Goal: Information Seeking & Learning: Learn about a topic

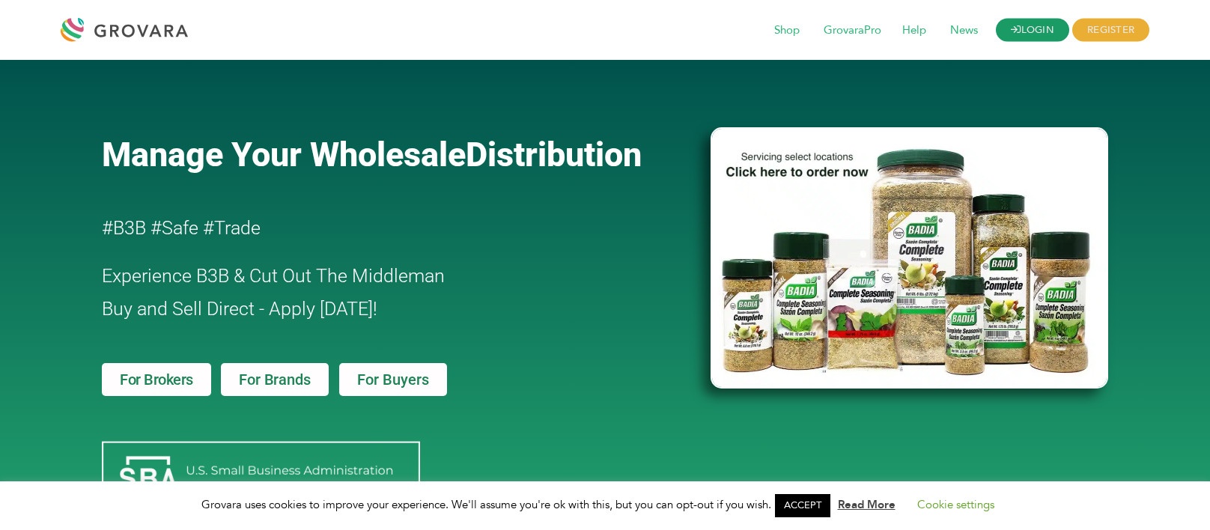
click at [1022, 27] on link "LOGIN" at bounding box center [1032, 30] width 73 height 23
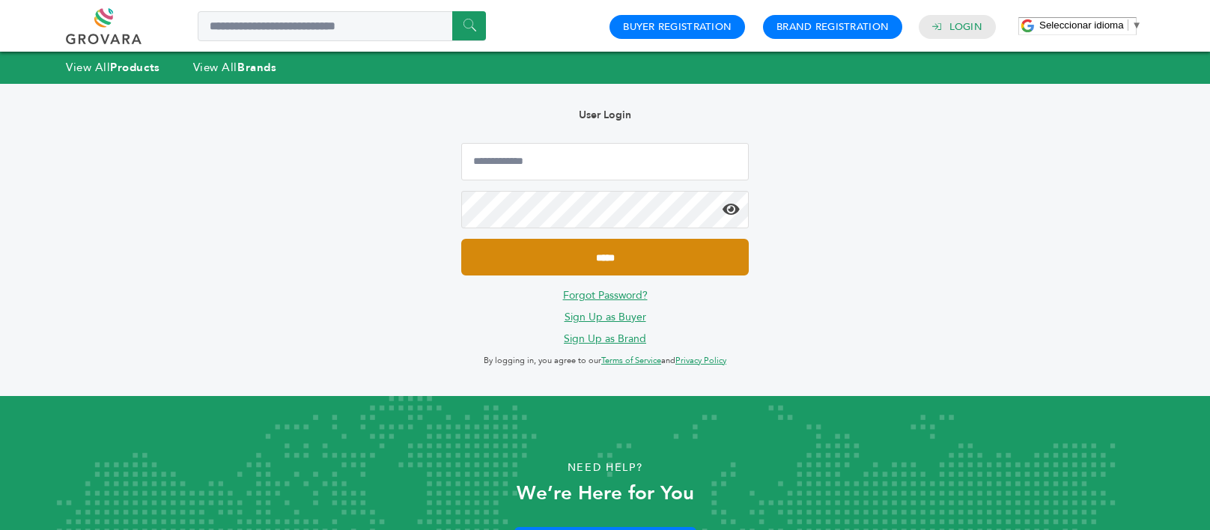
type input "**********"
click at [574, 274] on input "*****" at bounding box center [605, 257] width 288 height 37
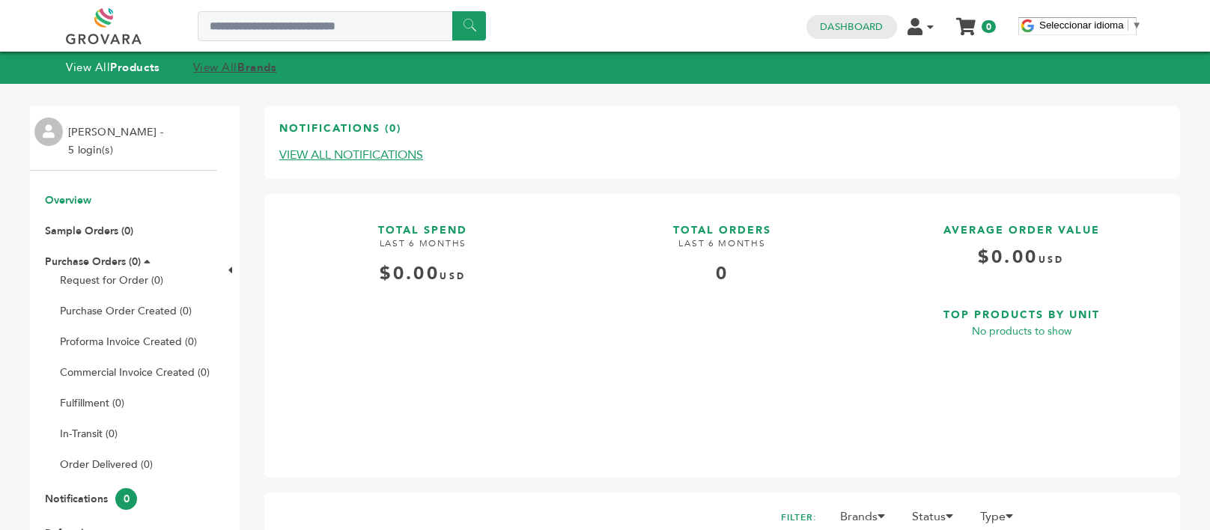
click at [241, 70] on link "View All Brands" at bounding box center [235, 67] width 84 height 15
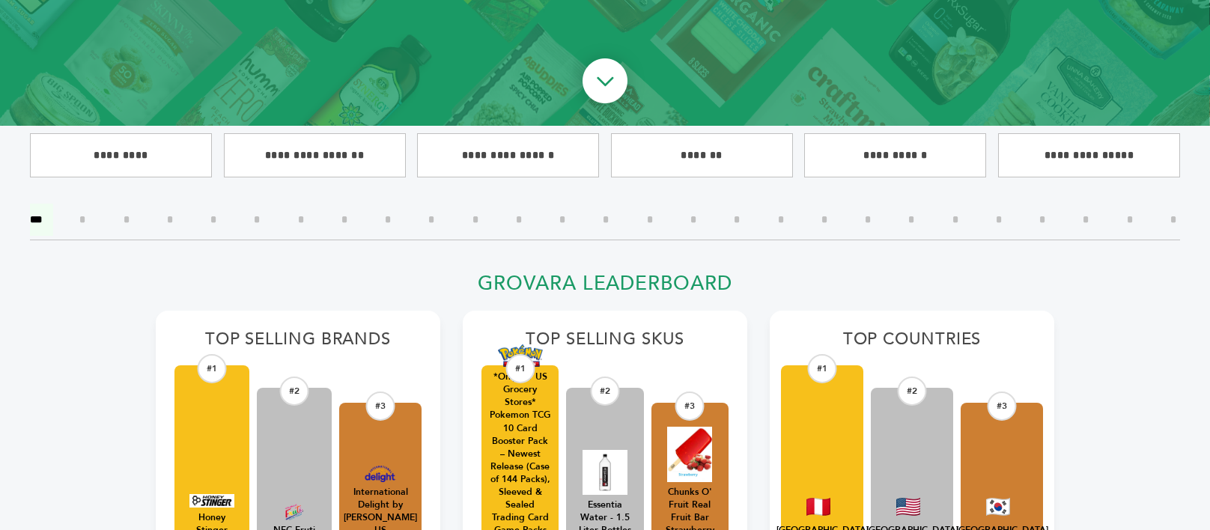
scroll to position [300, 0]
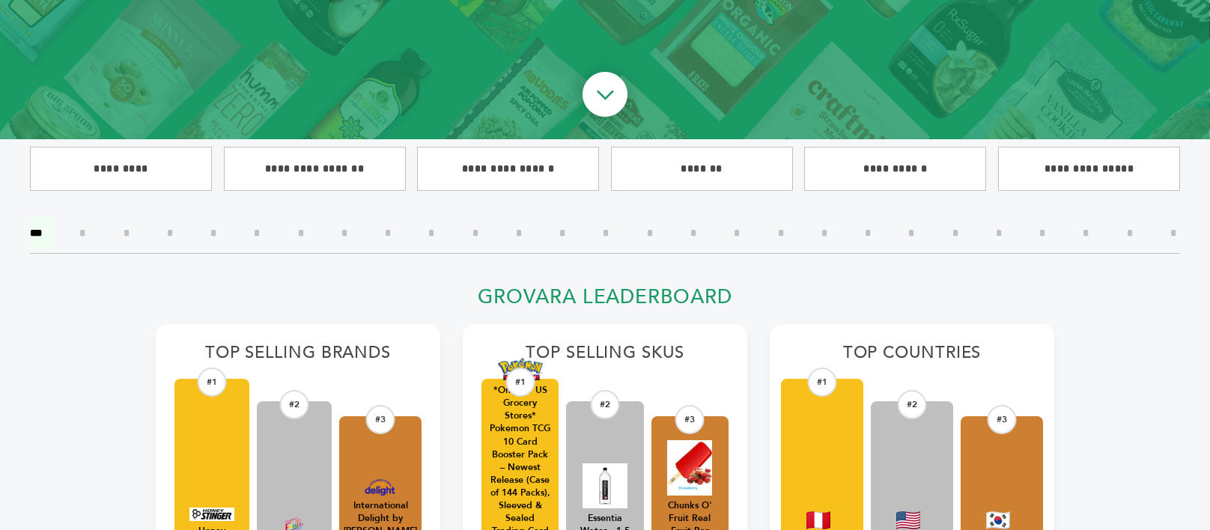
click at [179, 236] on input"] "*" at bounding box center [170, 233] width 28 height 32
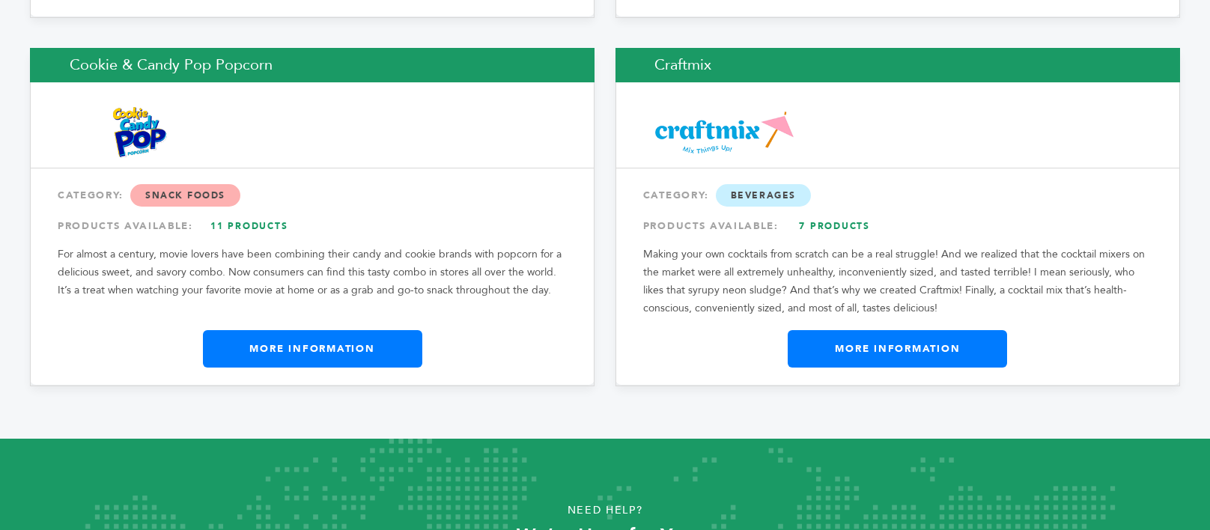
scroll to position [2500, 0]
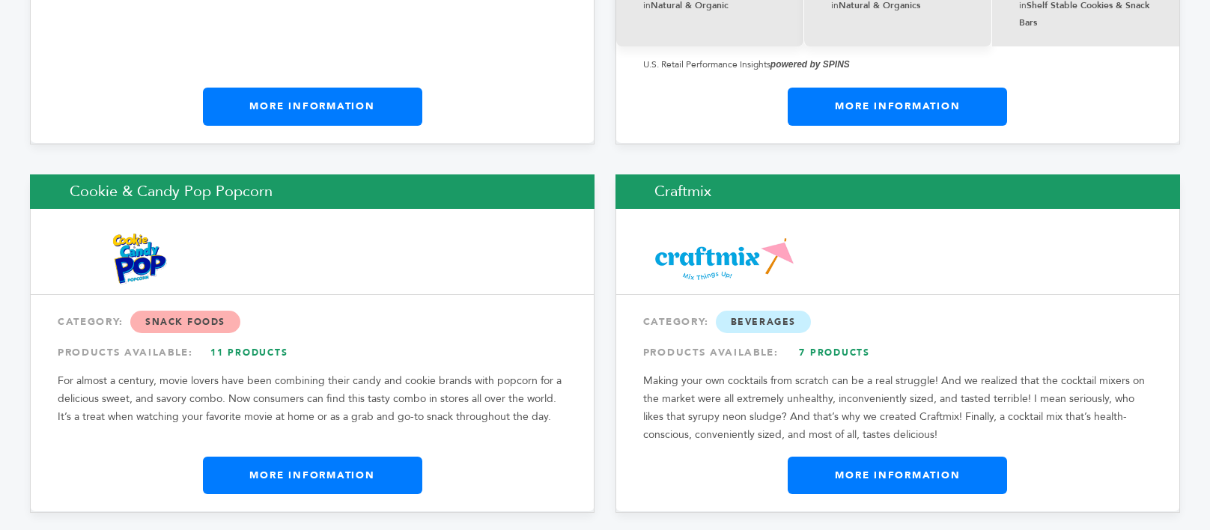
click at [335, 457] on link "More Information" at bounding box center [312, 475] width 219 height 37
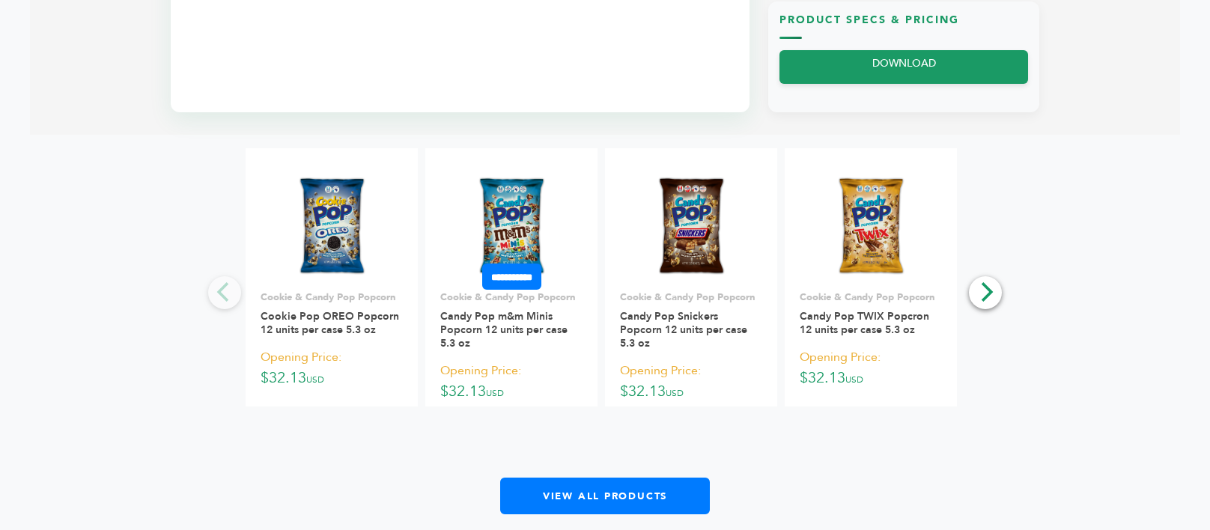
scroll to position [899, 0]
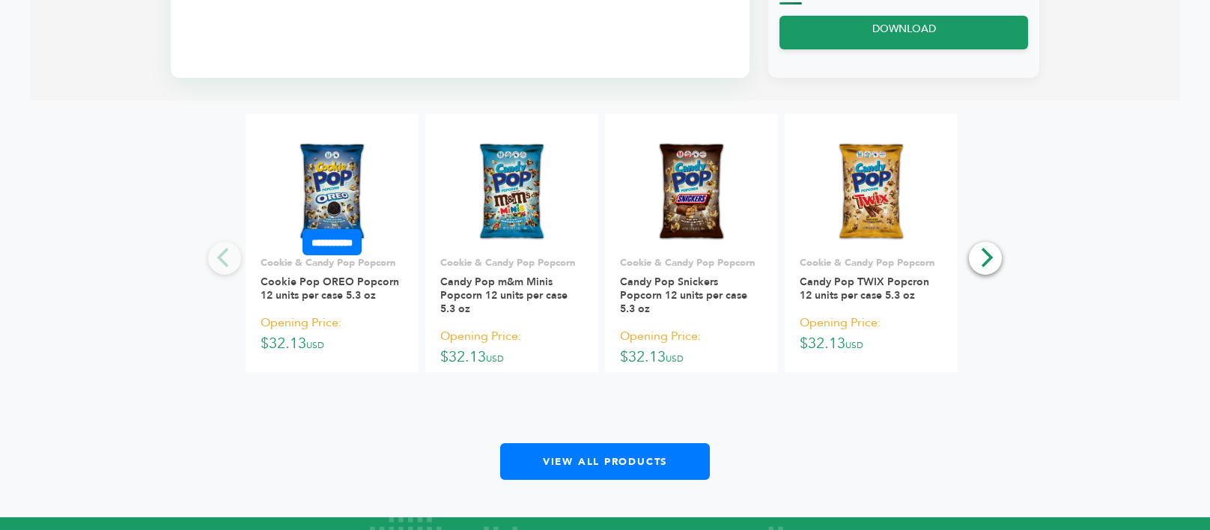
click at [343, 190] on img at bounding box center [332, 193] width 76 height 108
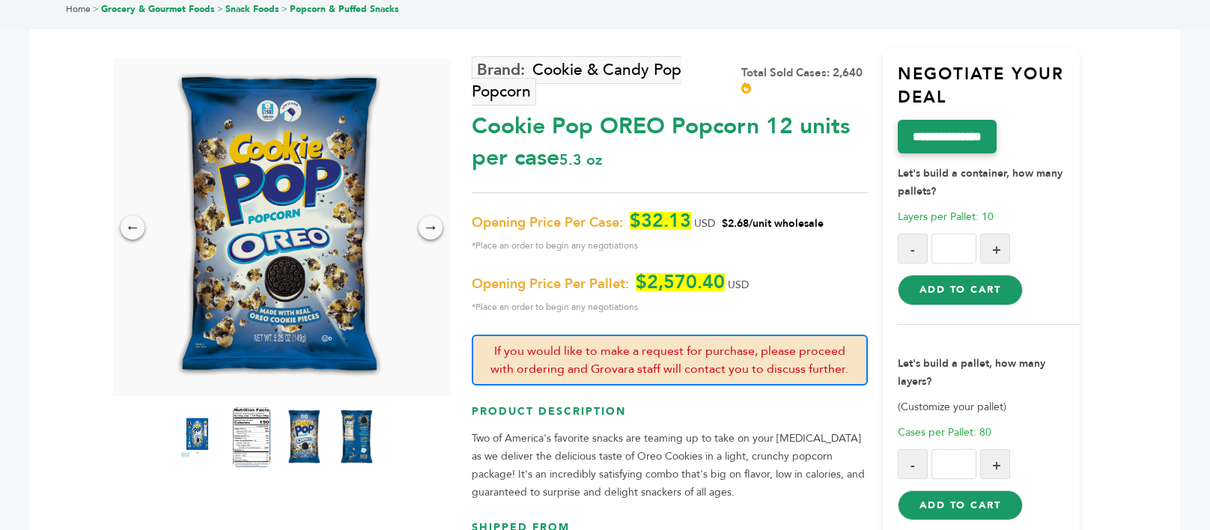
scroll to position [75, 0]
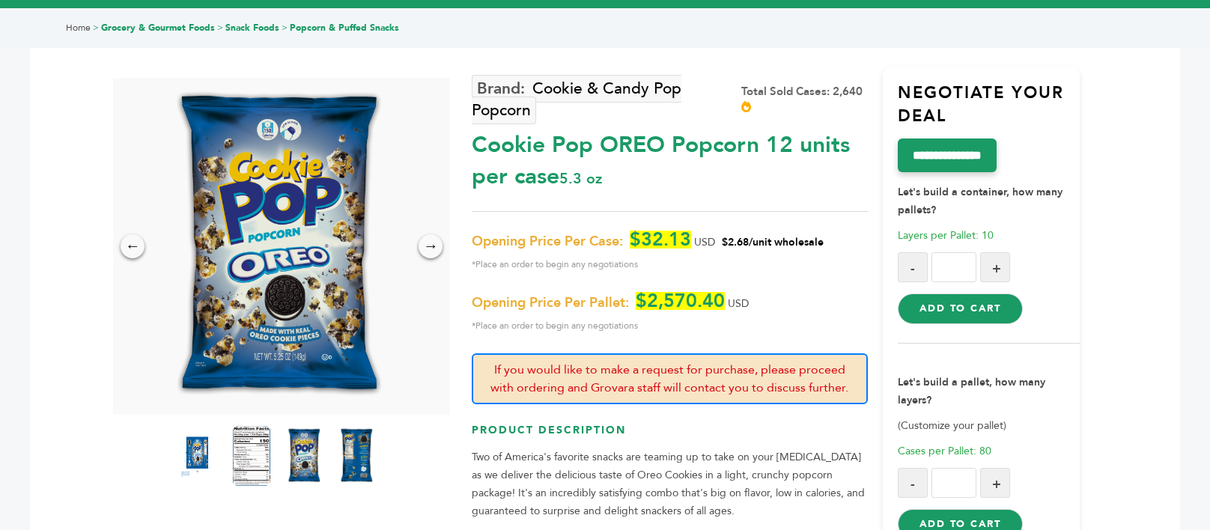
click at [299, 249] on img at bounding box center [278, 246] width 237 height 337
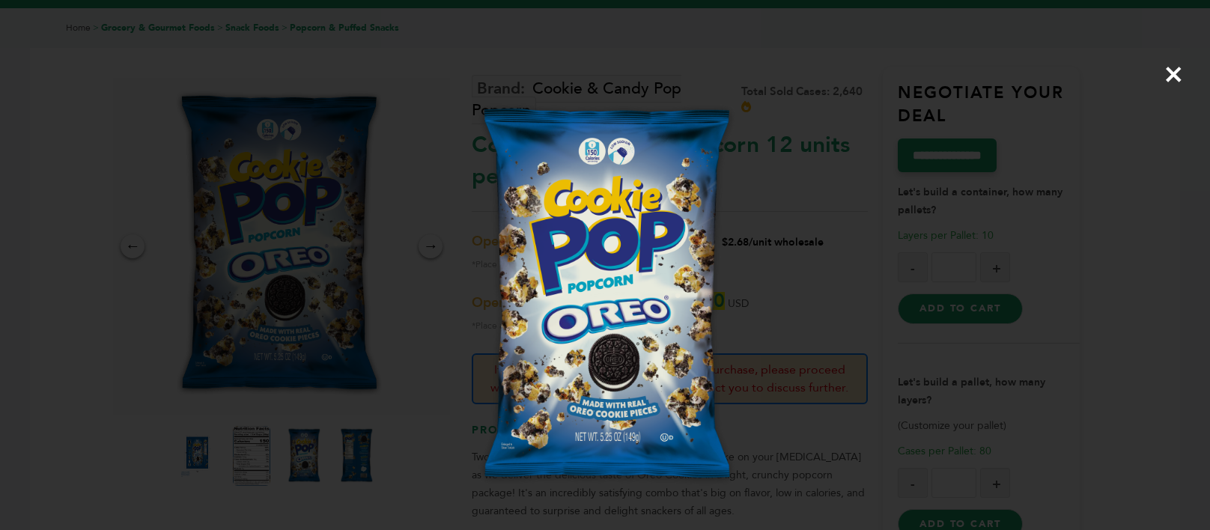
click at [1174, 73] on span "×" at bounding box center [1174, 74] width 20 height 42
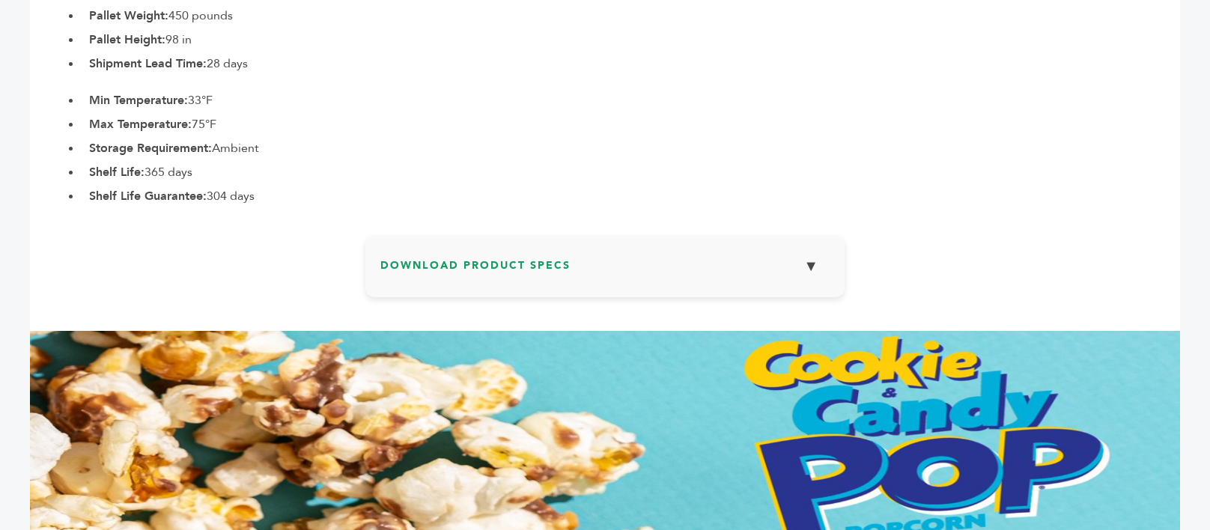
scroll to position [1123, 0]
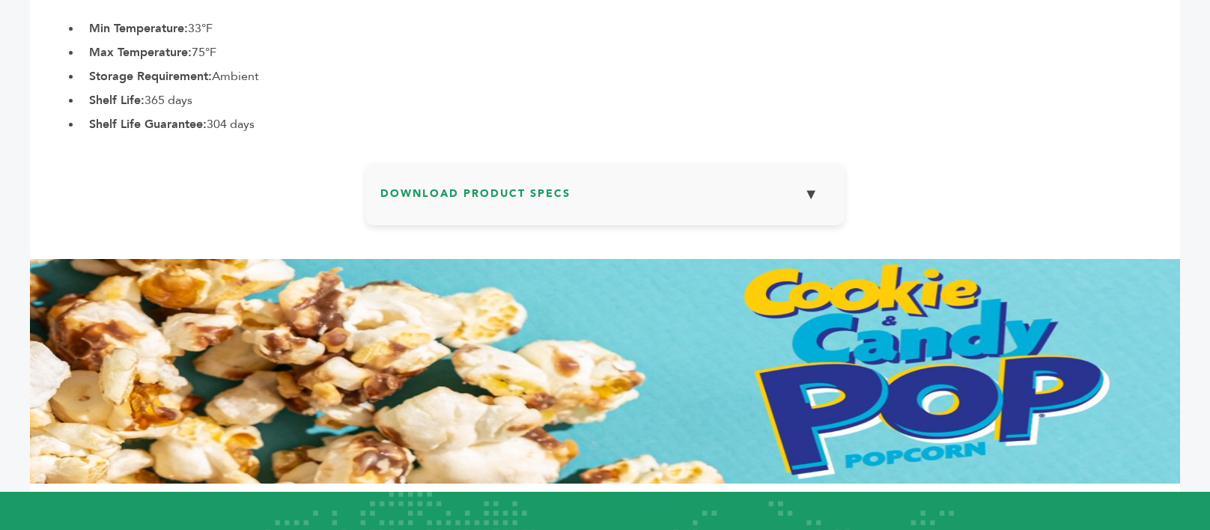
click at [817, 193] on button "▼" at bounding box center [810, 194] width 37 height 32
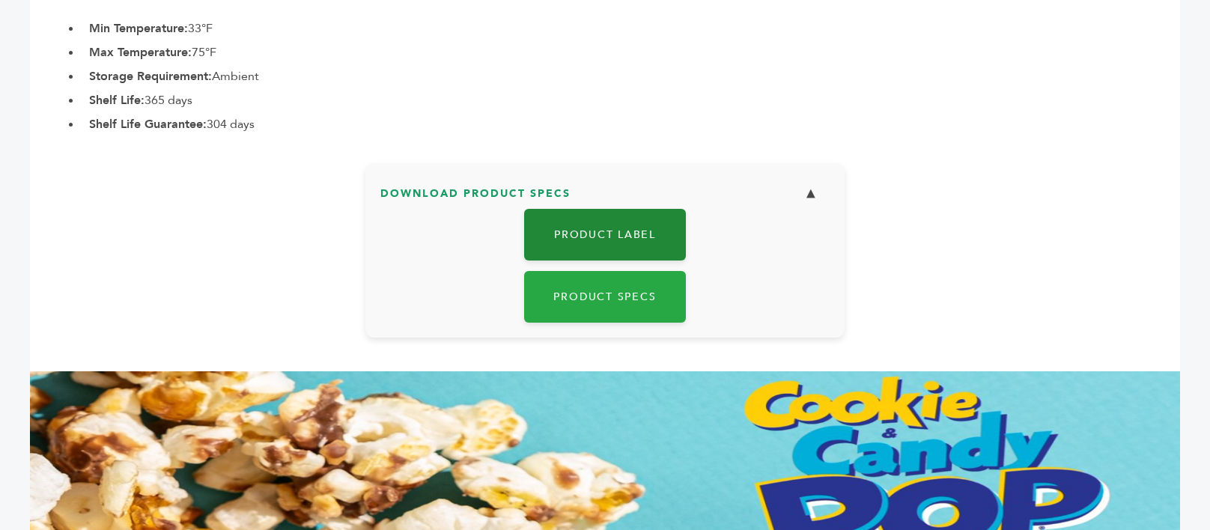
click at [624, 238] on link "Product Label" at bounding box center [605, 235] width 162 height 52
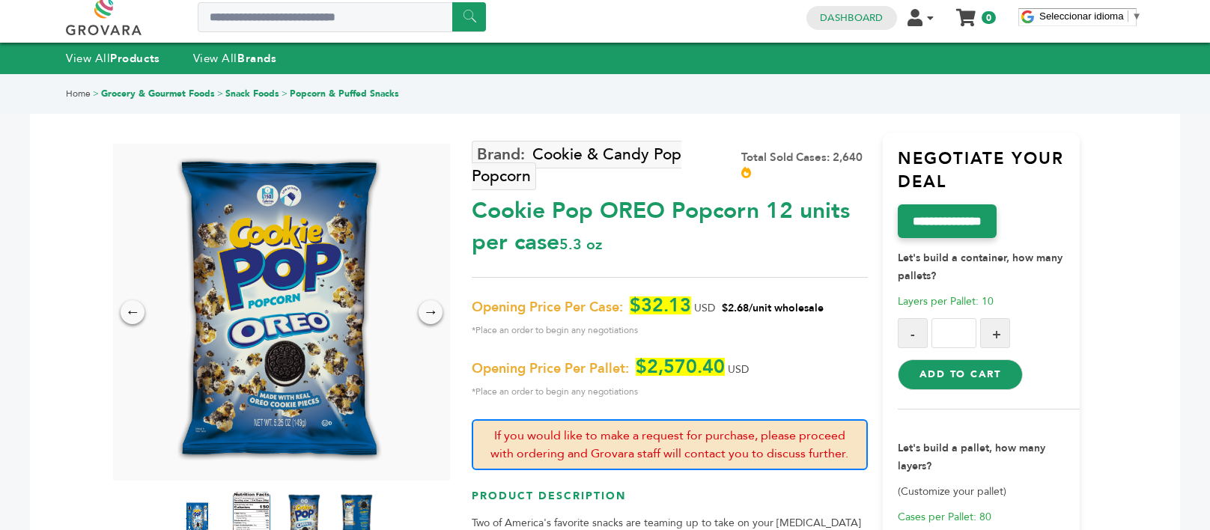
scroll to position [0, 0]
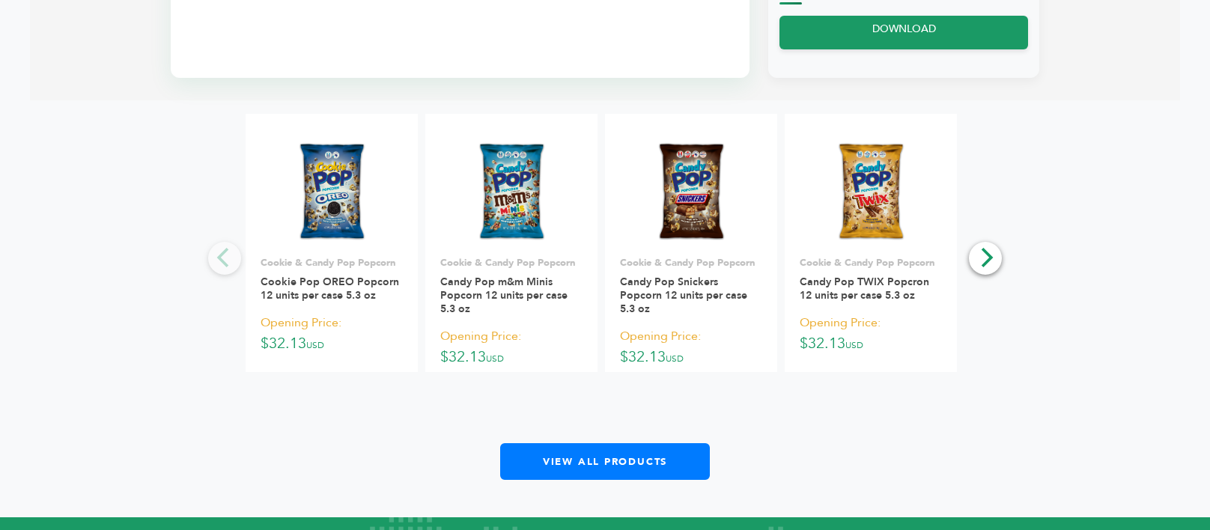
click at [517, 197] on img at bounding box center [511, 193] width 76 height 108
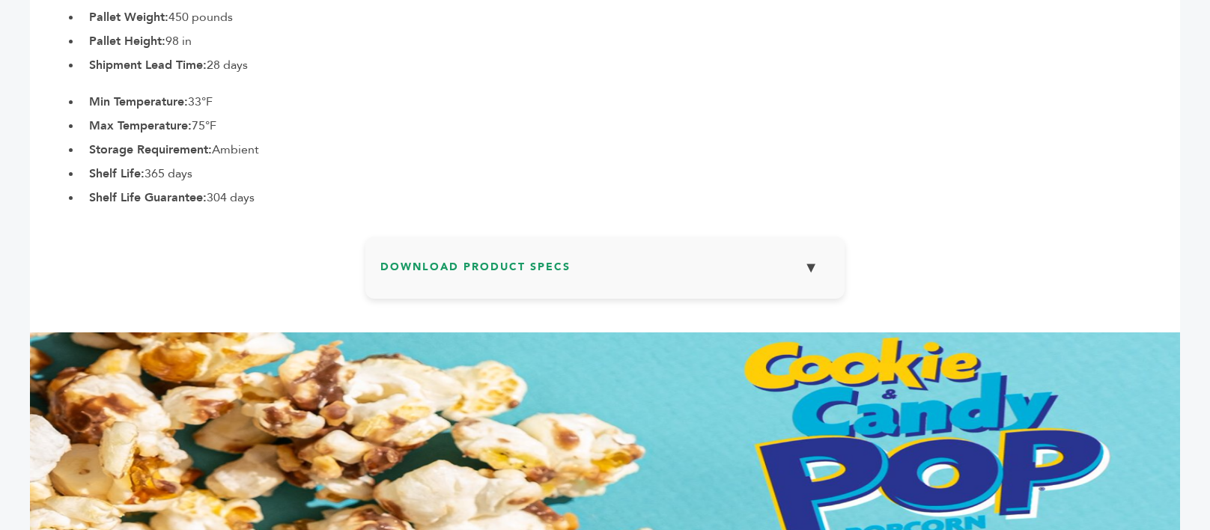
scroll to position [1048, 0]
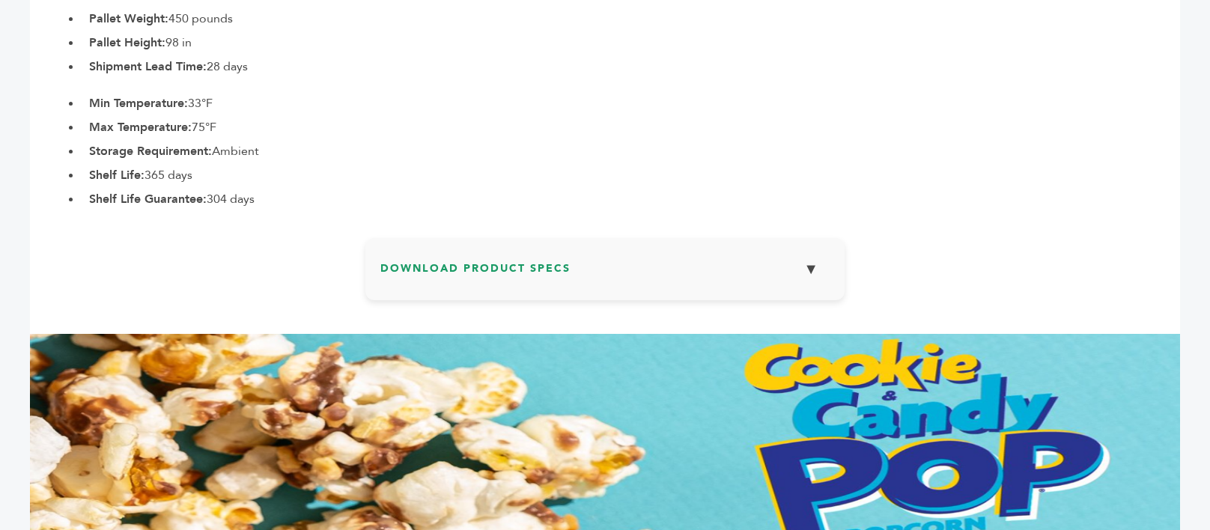
click at [786, 287] on h3 "Download Product Specs ▼" at bounding box center [604, 274] width 449 height 43
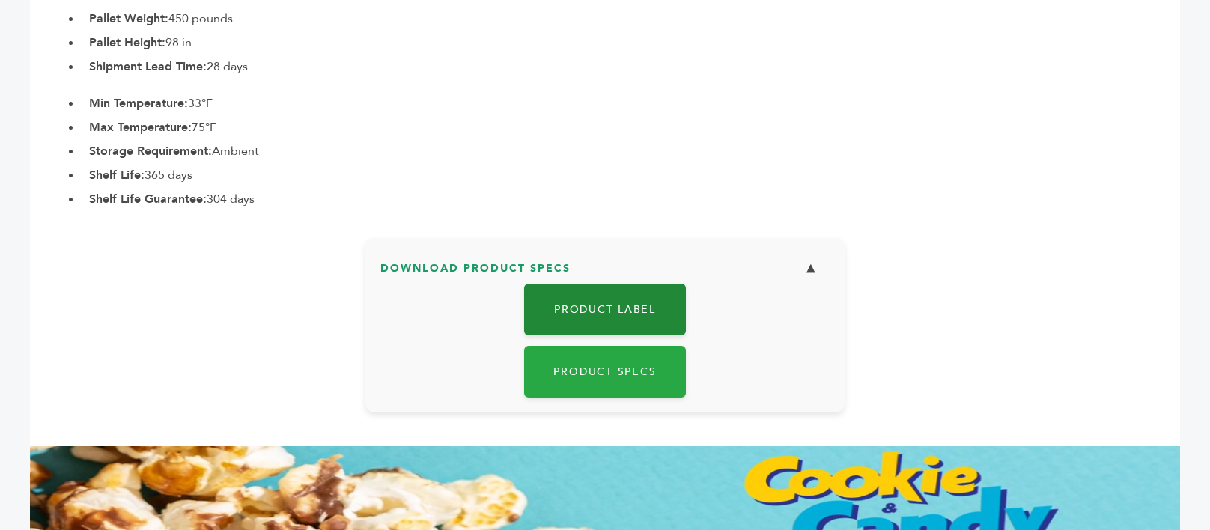
click at [592, 310] on link "Product Label" at bounding box center [605, 310] width 162 height 52
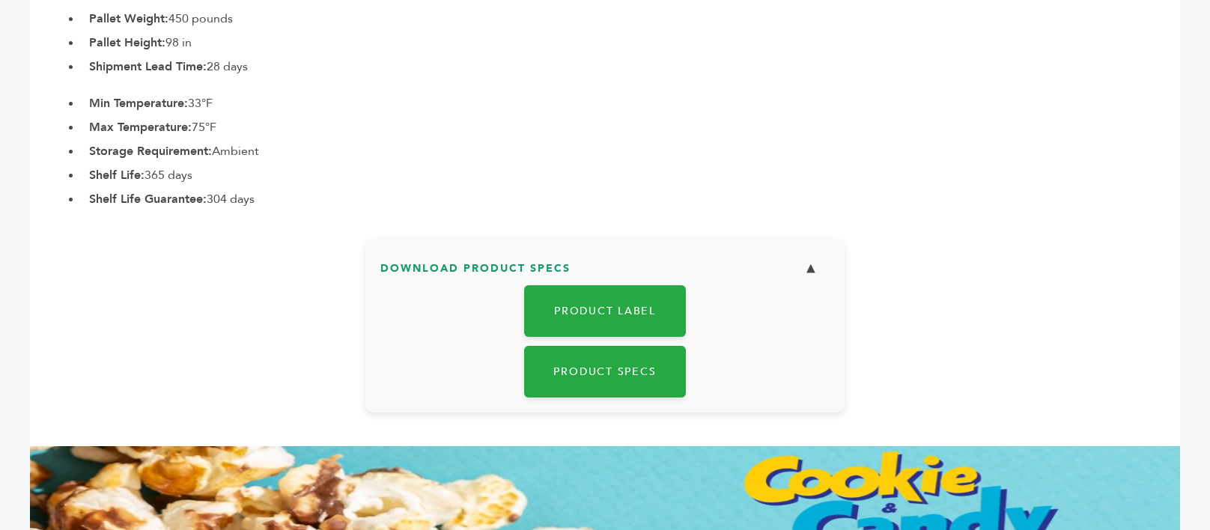
click at [677, 171] on li "Shelf Life: 365 days" at bounding box center [631, 175] width 1099 height 18
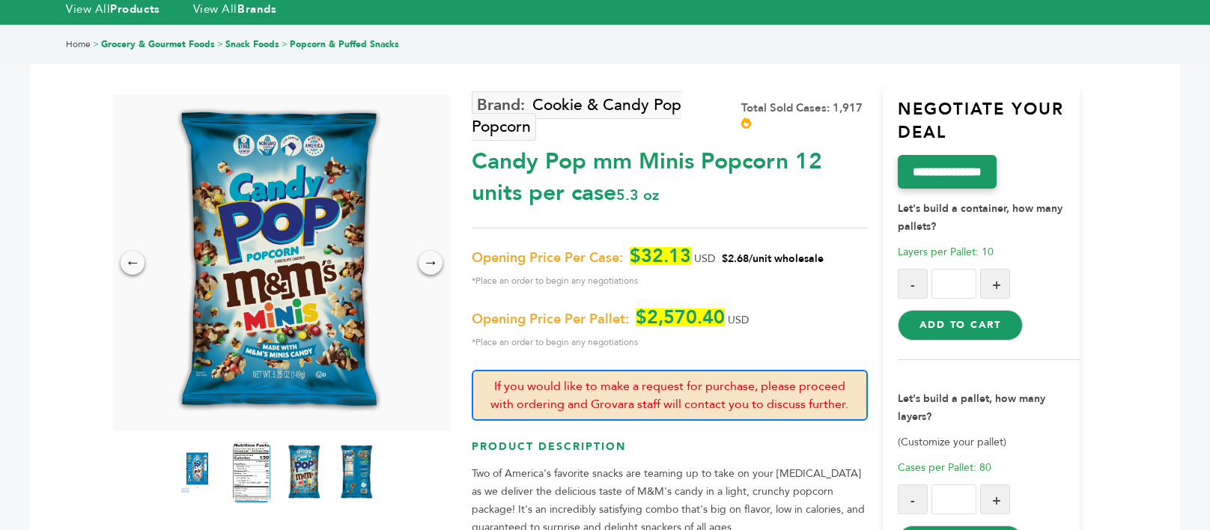
scroll to position [0, 0]
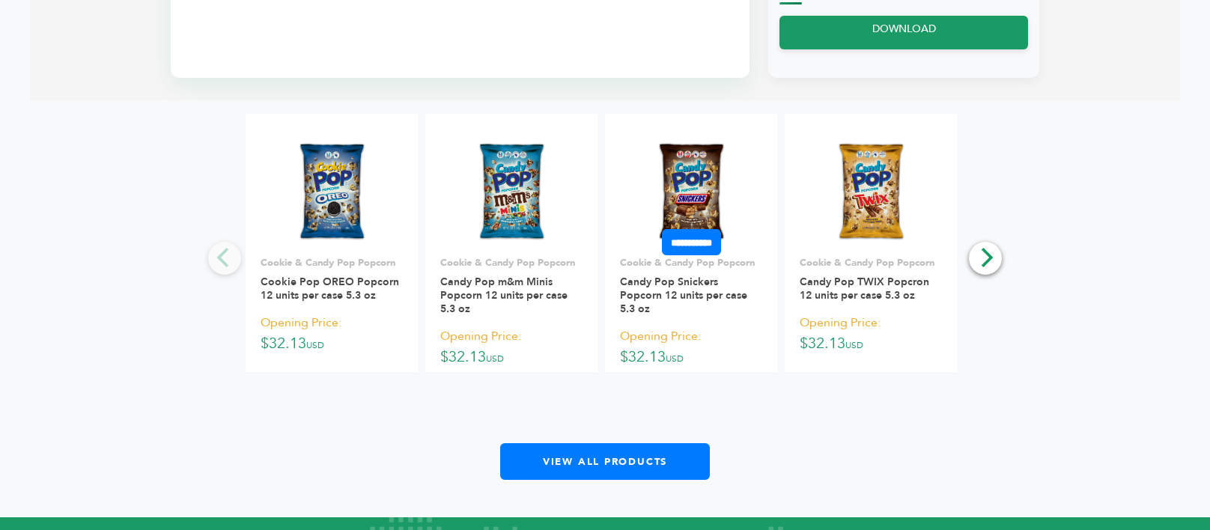
click at [698, 197] on img at bounding box center [691, 193] width 76 height 108
click at [690, 199] on img at bounding box center [691, 193] width 76 height 108
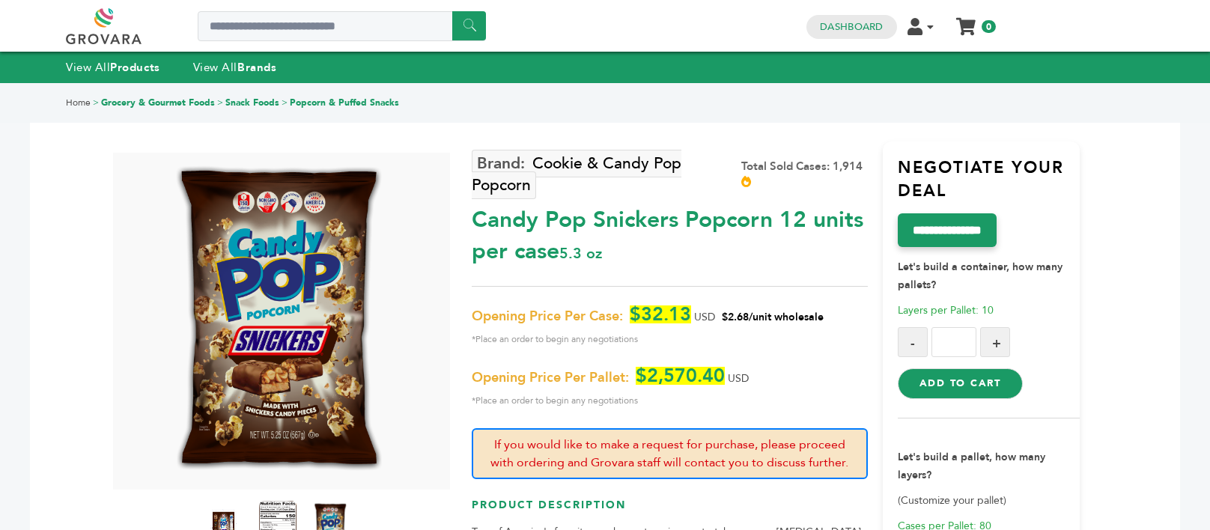
drag, startPoint x: 0, startPoint y: 0, endPoint x: 626, endPoint y: 224, distance: 664.9
click at [626, 224] on div "Candy Pop Snickers Popcorn 12 units per case 5.3 oz" at bounding box center [669, 232] width 395 height 70
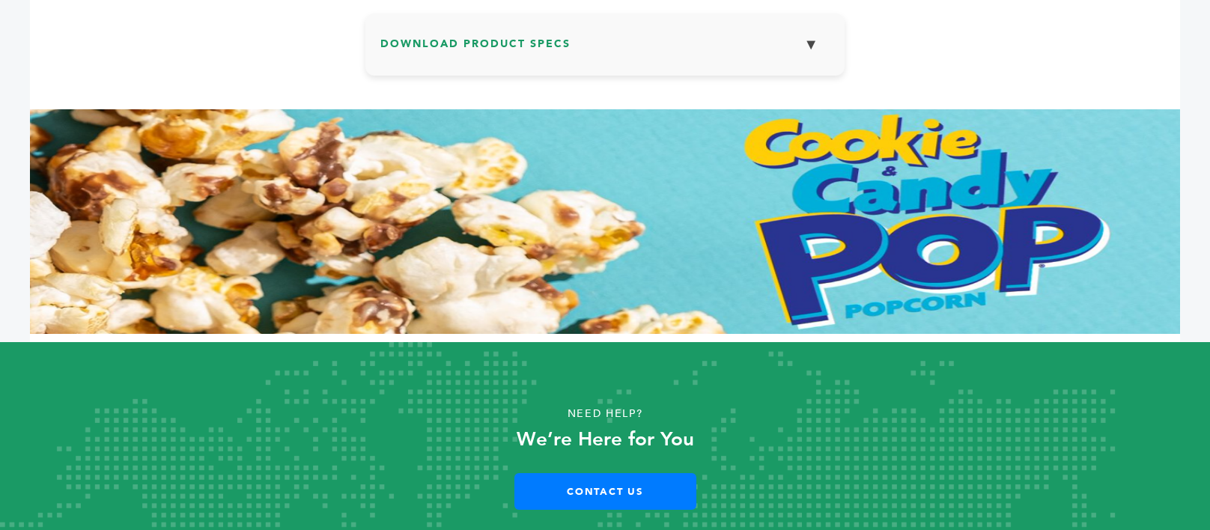
scroll to position [1048, 0]
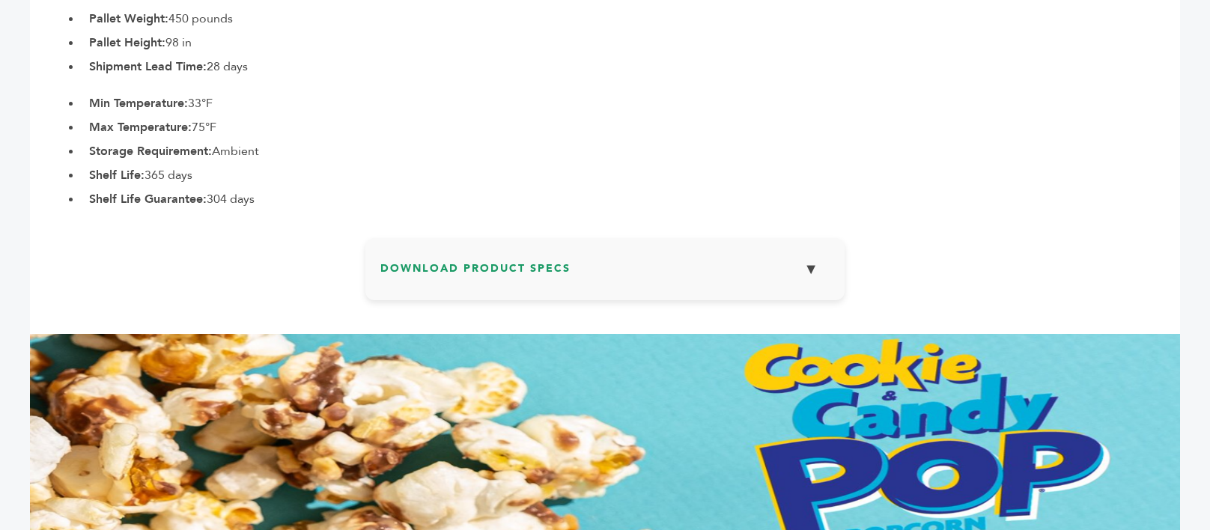
click at [613, 263] on h3 "Download Product Specs ▼" at bounding box center [604, 274] width 449 height 43
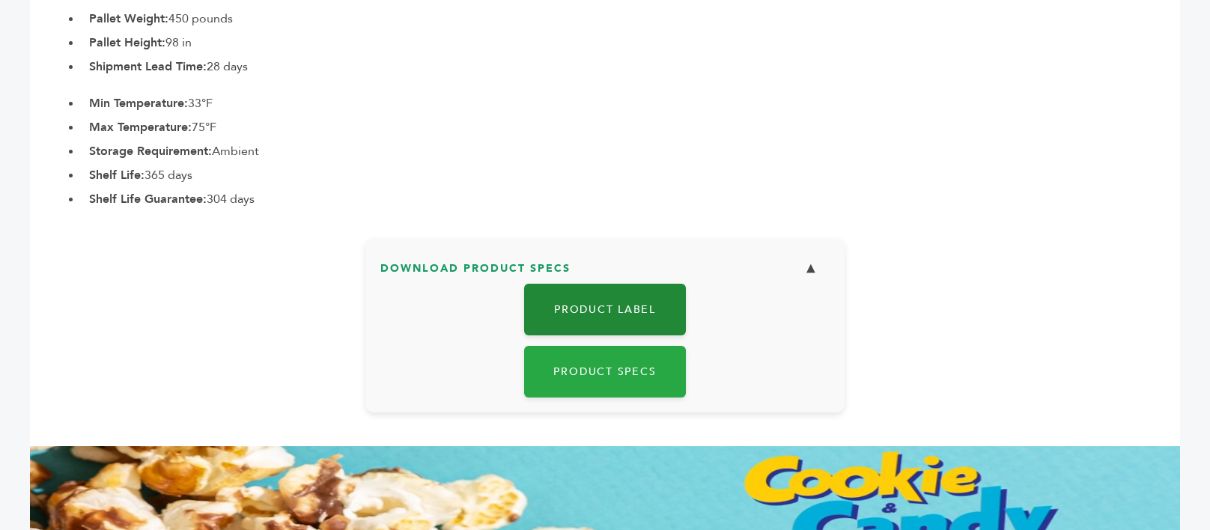
click at [607, 301] on link "Product Label" at bounding box center [605, 310] width 162 height 52
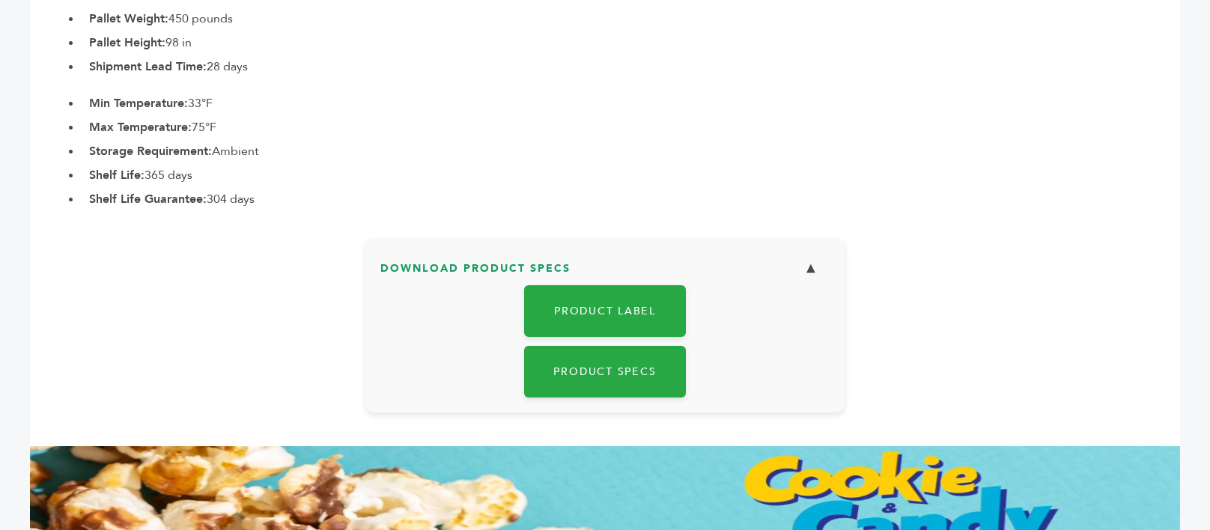
click at [635, 180] on li "Shelf Life: 365 days" at bounding box center [631, 175] width 1099 height 18
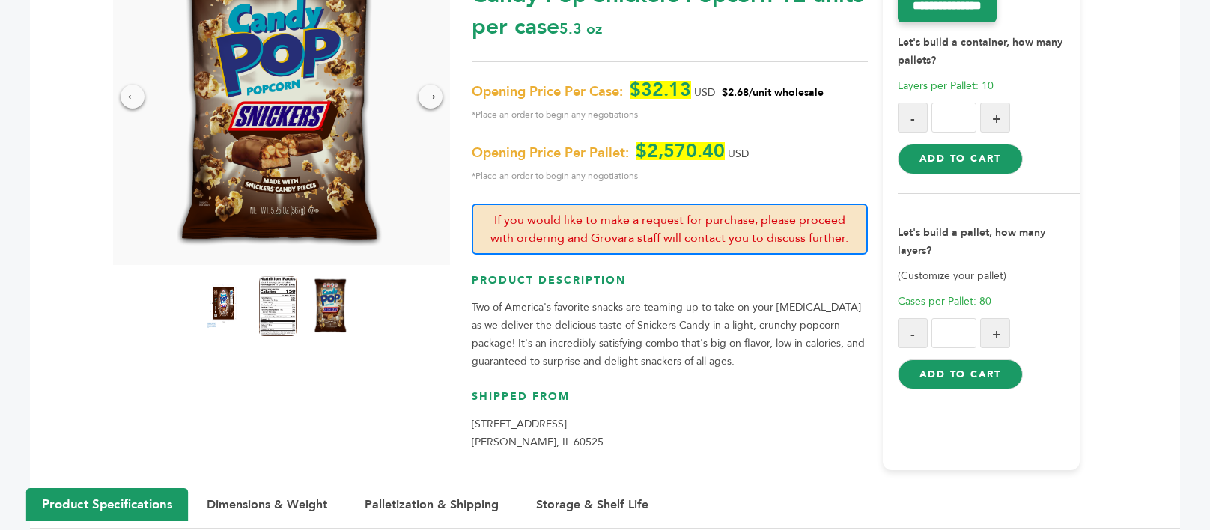
scroll to position [0, 0]
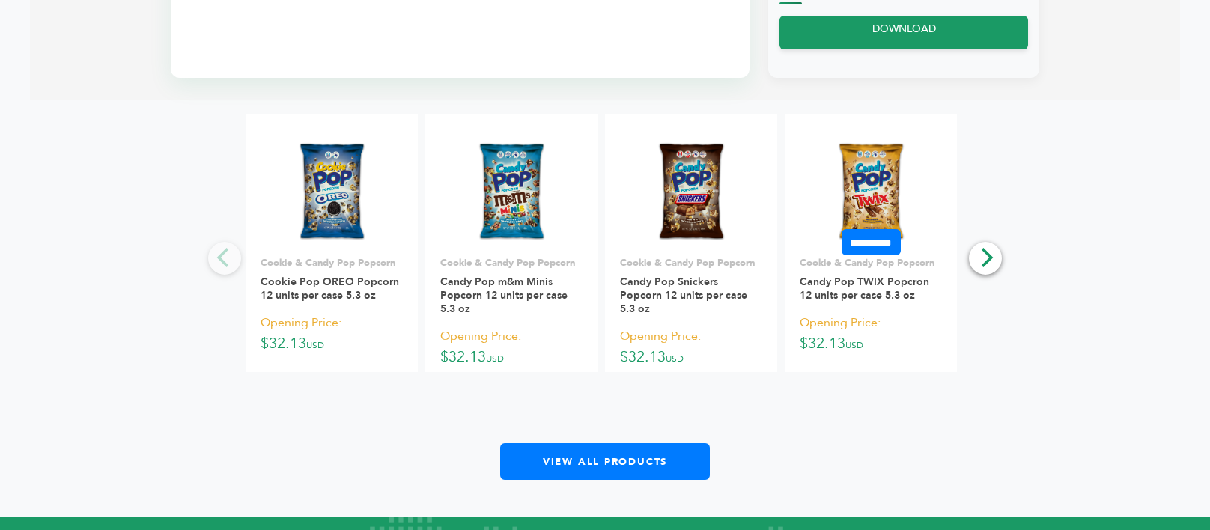
click at [870, 192] on link at bounding box center [871, 192] width 172 height 127
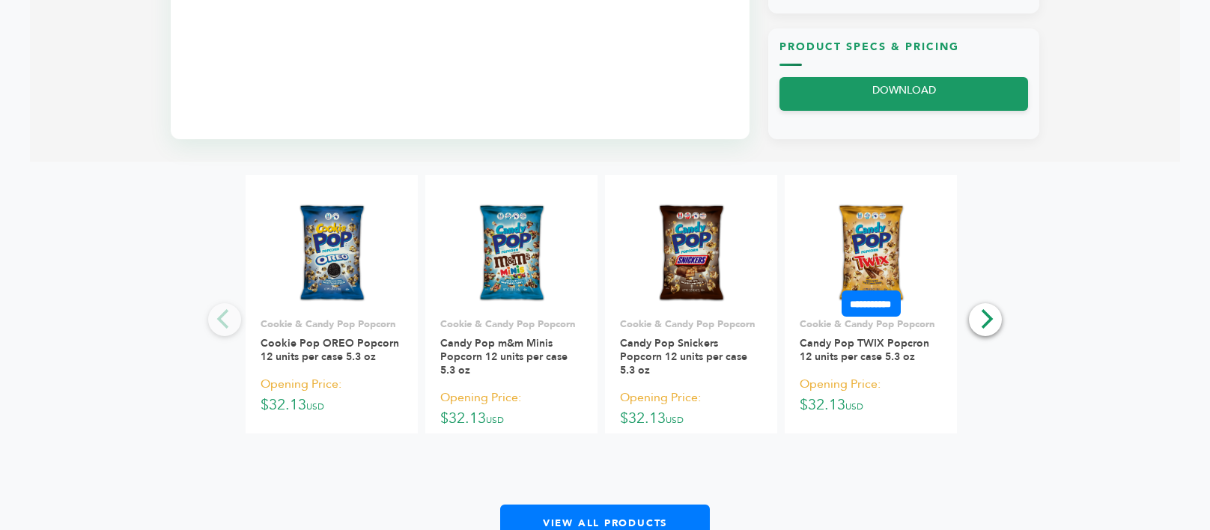
scroll to position [824, 0]
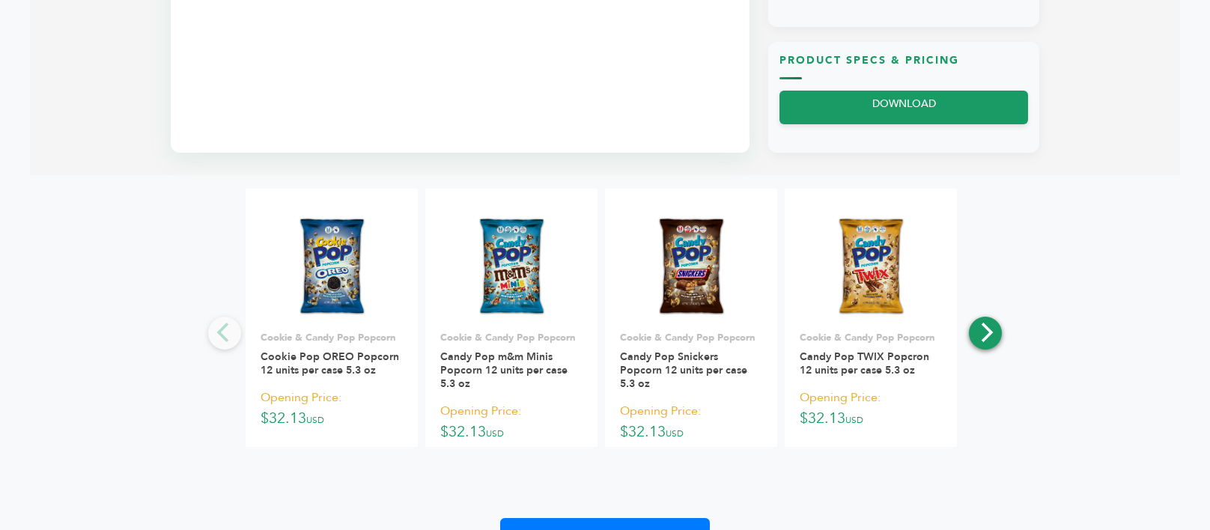
click at [979, 330] on icon "Next" at bounding box center [985, 332] width 19 height 19
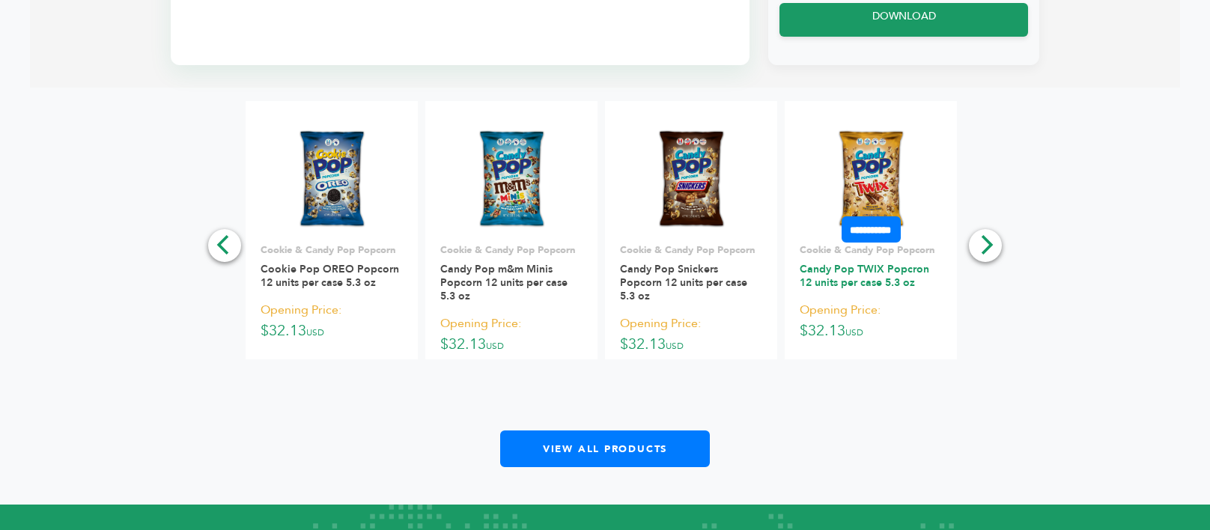
scroll to position [974, 0]
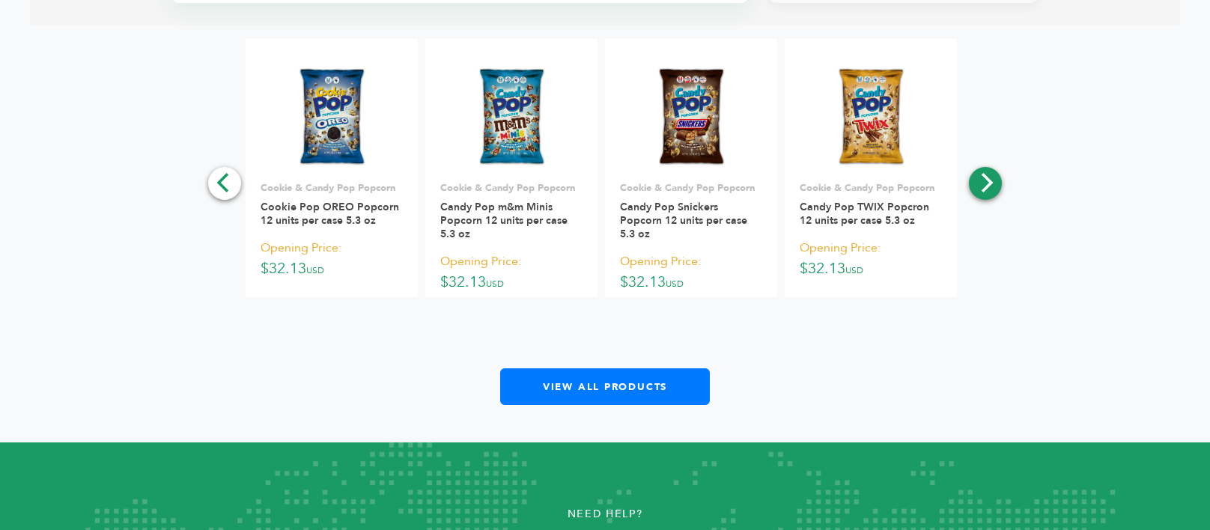
click at [984, 174] on icon "Next" at bounding box center [988, 182] width 12 height 19
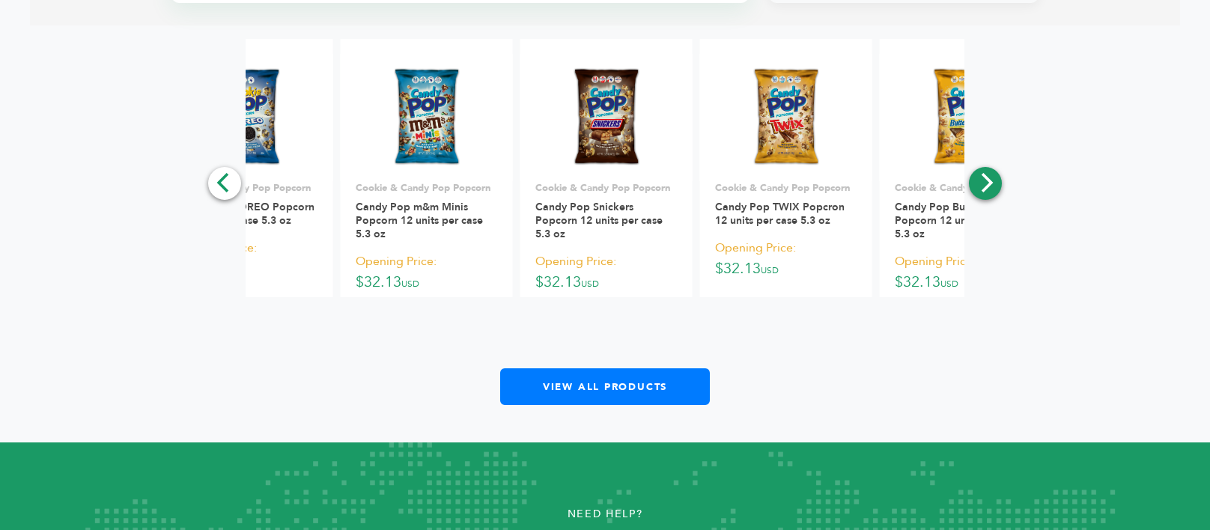
click at [984, 174] on icon "Next" at bounding box center [988, 182] width 12 height 19
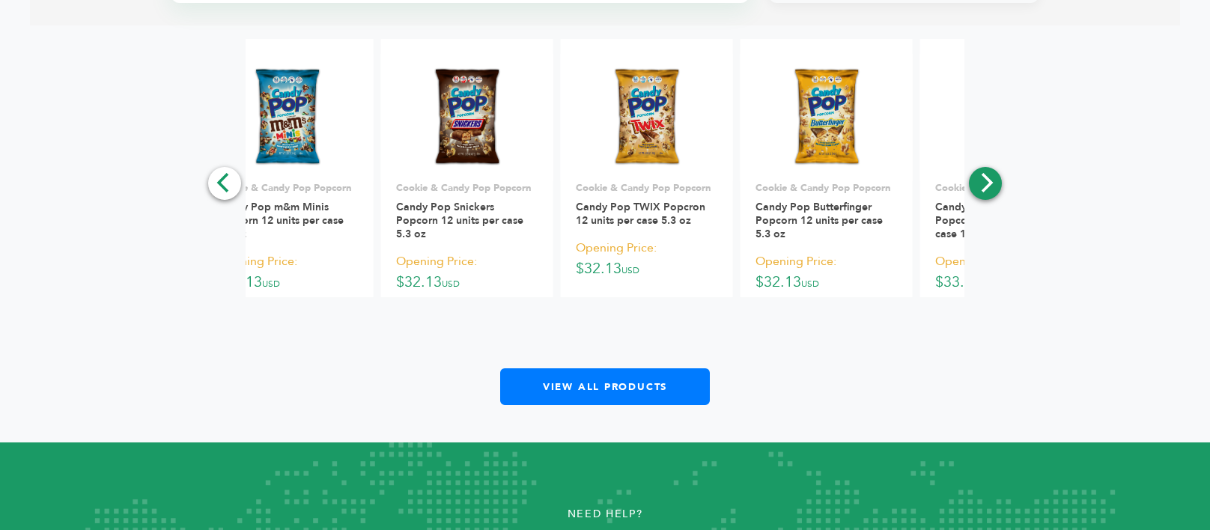
click at [984, 174] on icon "Next" at bounding box center [988, 182] width 12 height 19
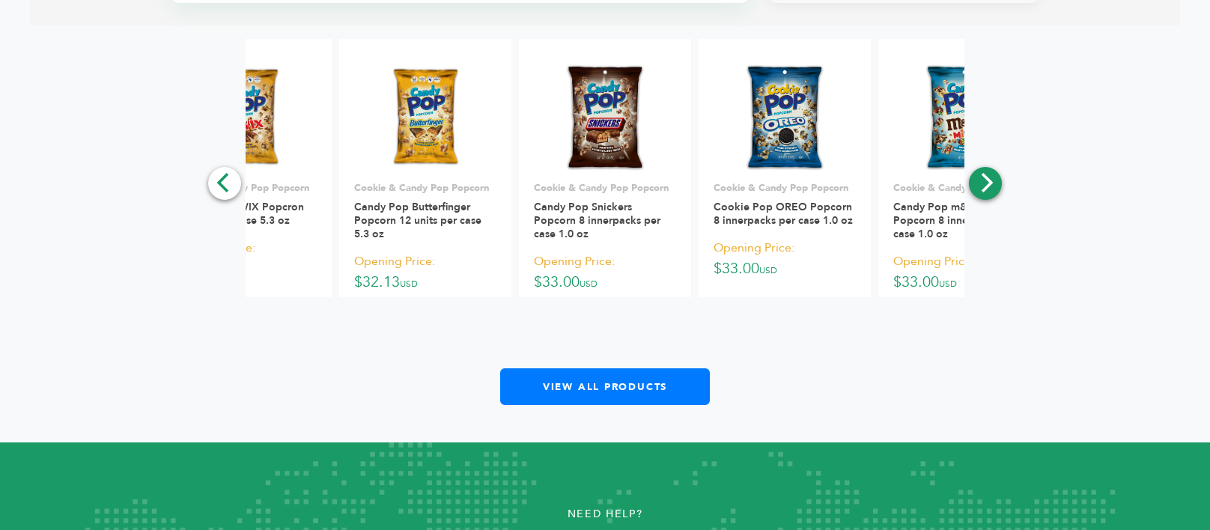
click at [984, 174] on icon "Next" at bounding box center [988, 182] width 12 height 19
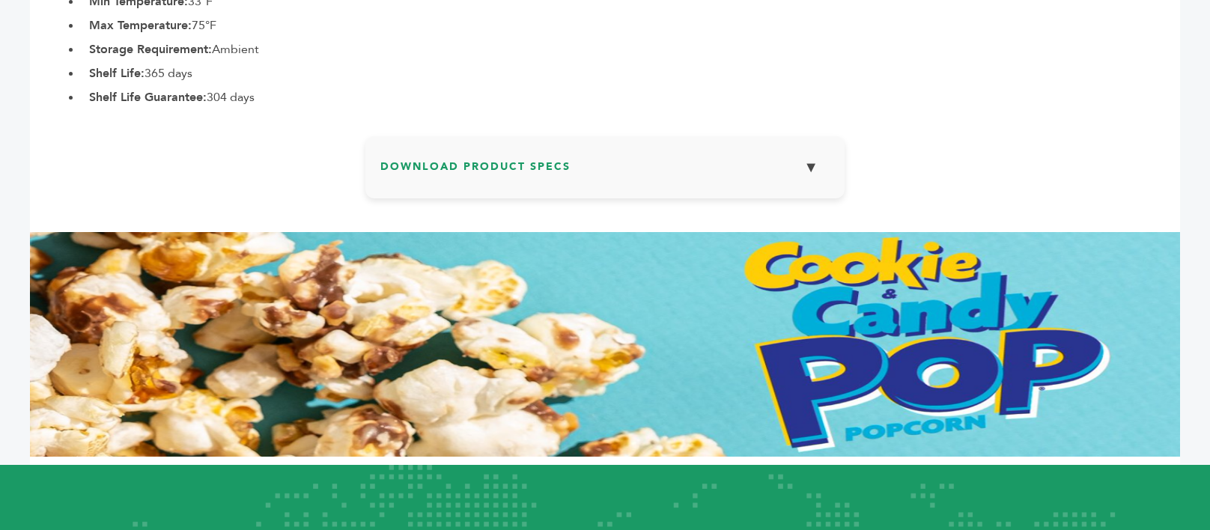
scroll to position [1087, 0]
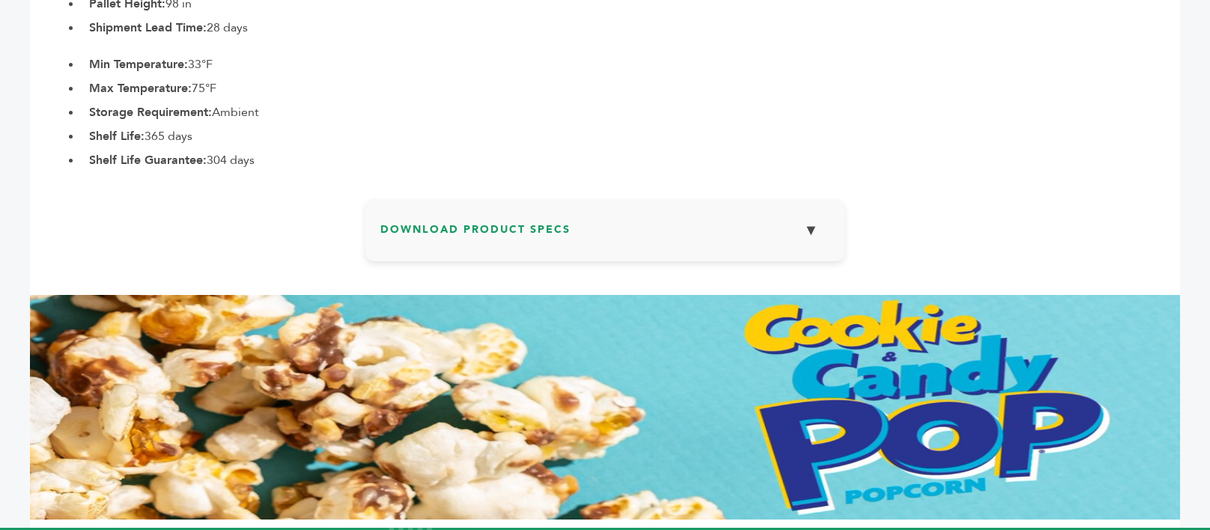
click at [766, 214] on h3 "Download Product Specs ▼" at bounding box center [604, 235] width 449 height 43
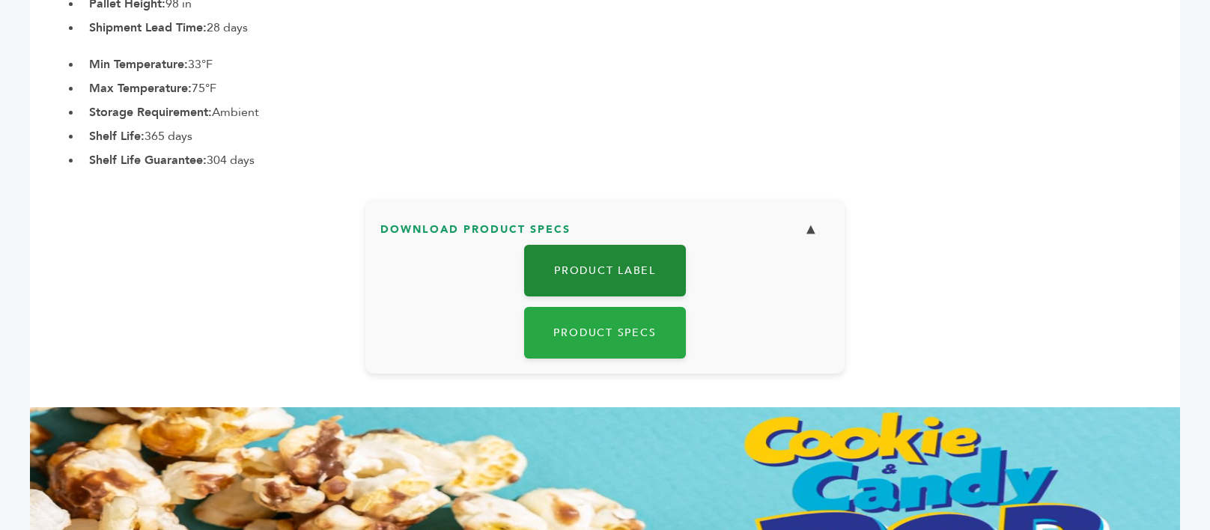
click at [626, 279] on link "Product Label" at bounding box center [605, 271] width 162 height 52
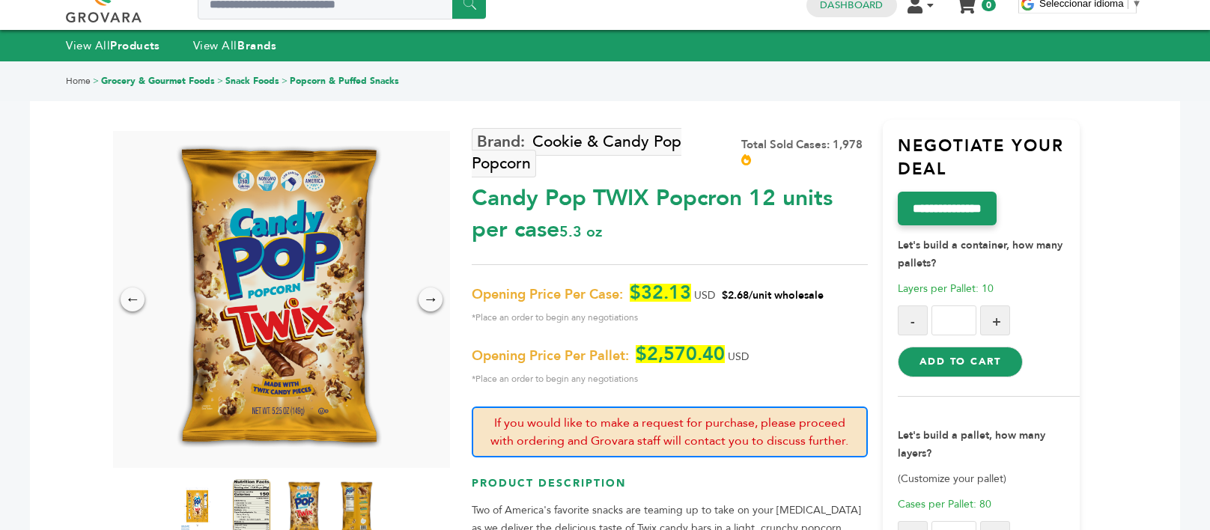
scroll to position [0, 0]
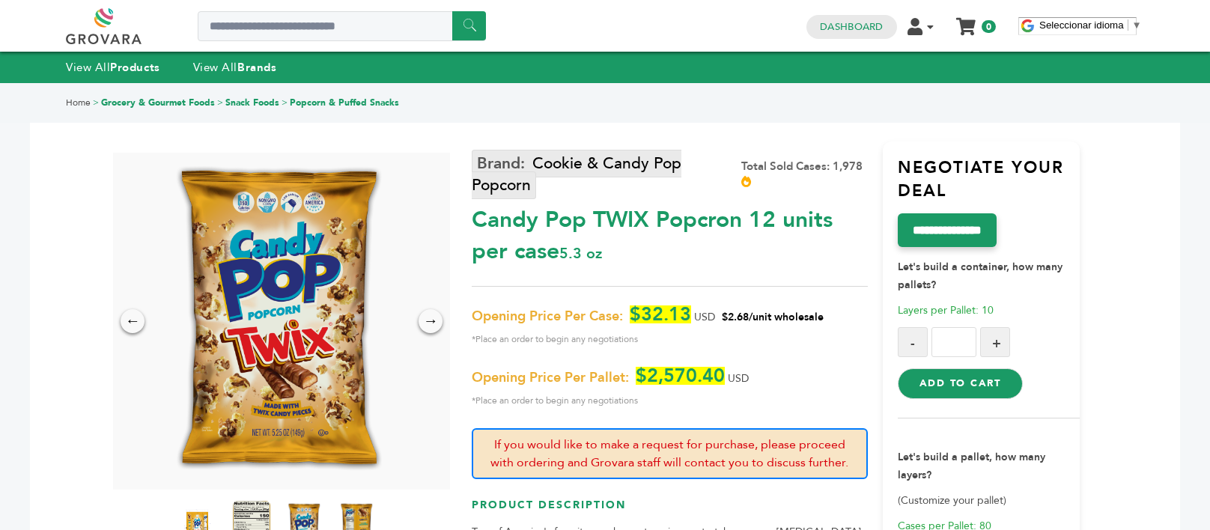
click at [556, 168] on link "Cookie & Candy Pop Popcorn" at bounding box center [577, 174] width 210 height 49
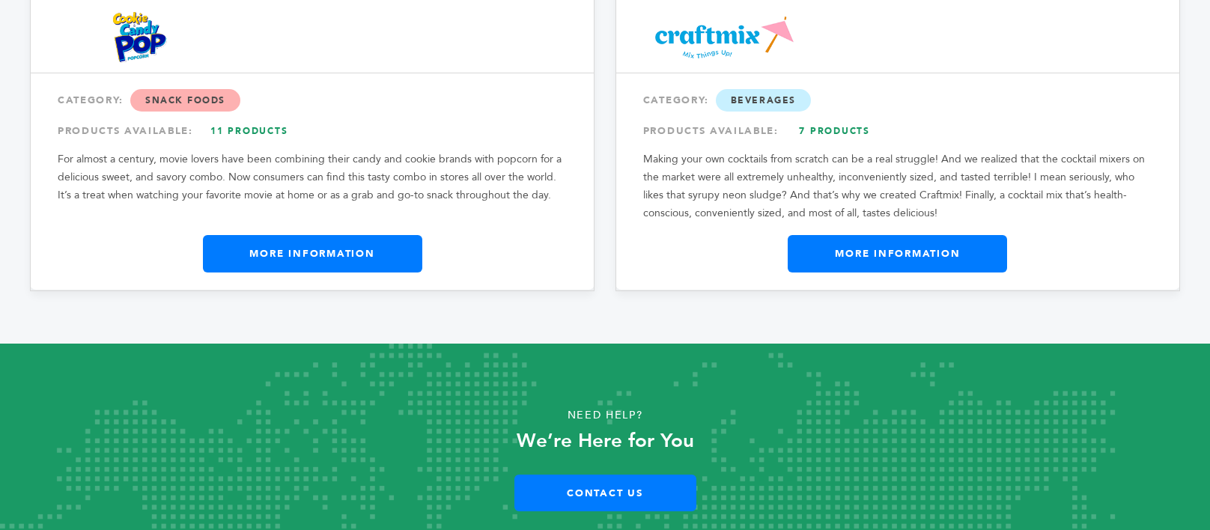
scroll to position [2724, 0]
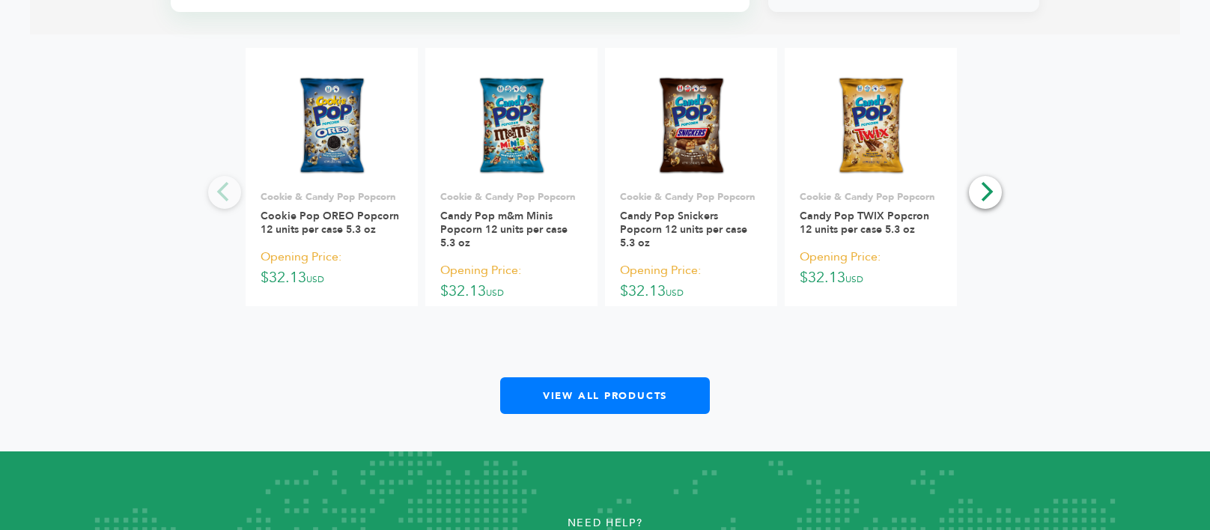
scroll to position [846, 0]
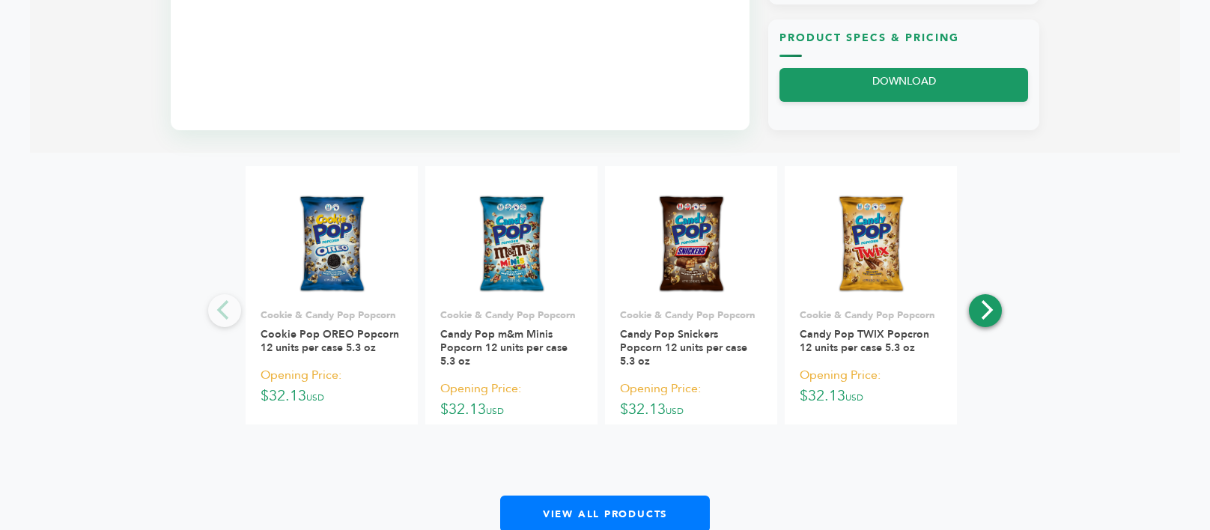
click at [981, 307] on icon "Next" at bounding box center [985, 309] width 19 height 19
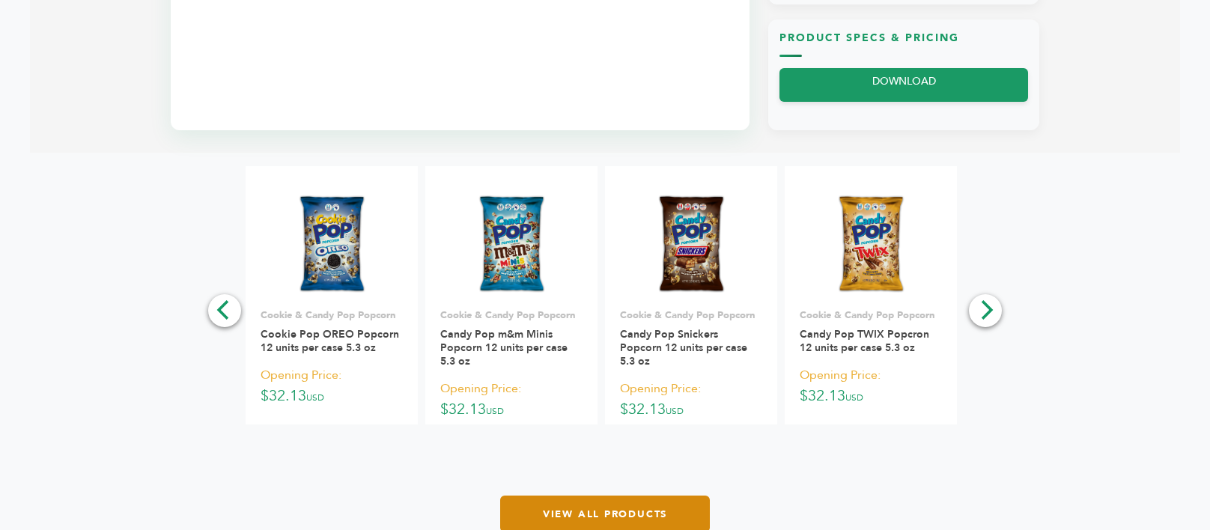
scroll to position [996, 0]
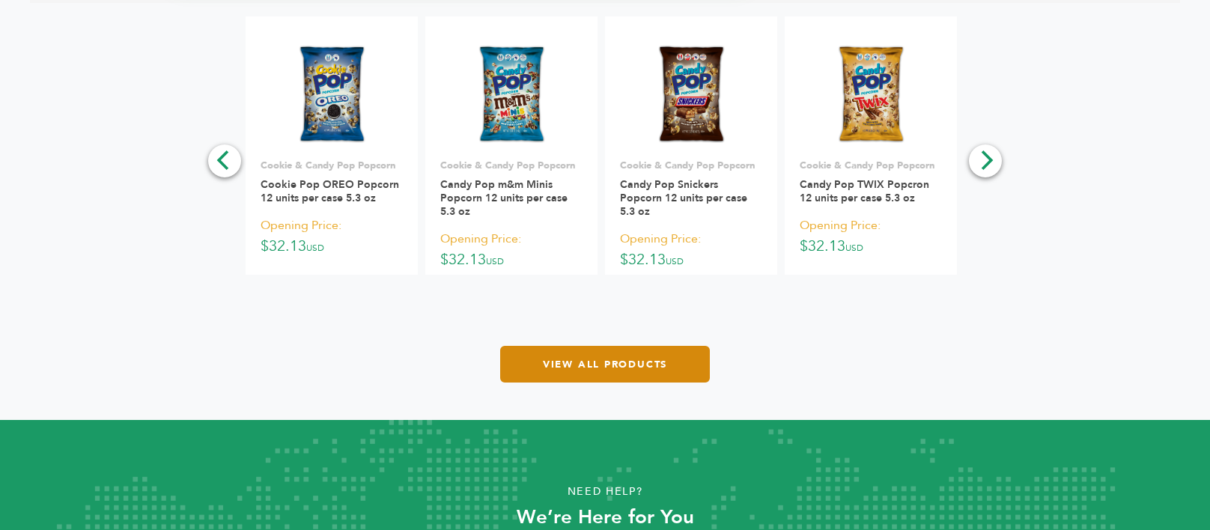
click at [596, 369] on link "View All Products" at bounding box center [605, 364] width 210 height 37
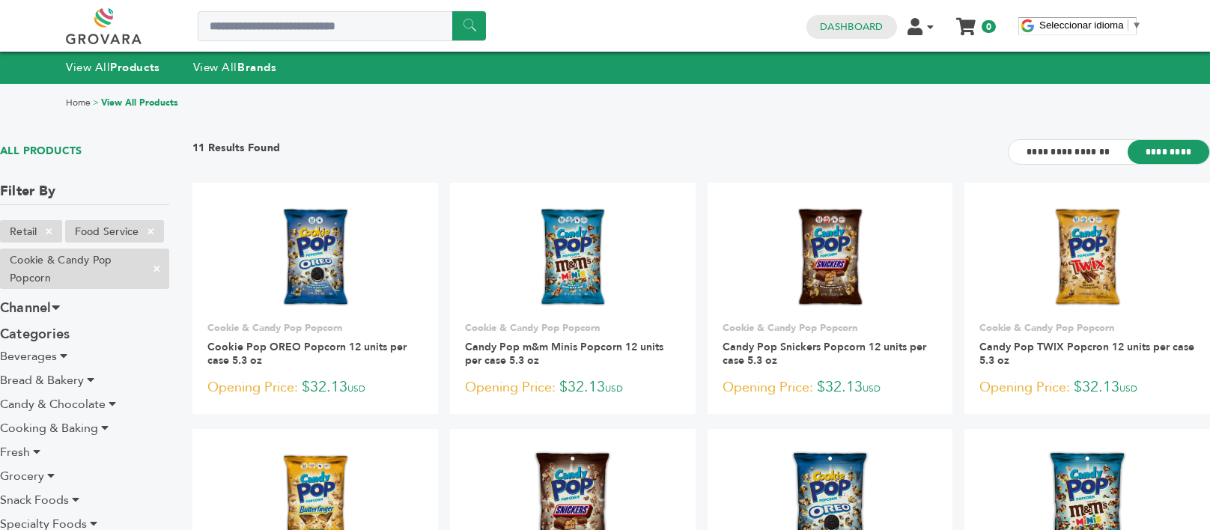
click at [930, 144] on div "**********" at bounding box center [701, 161] width 1018 height 44
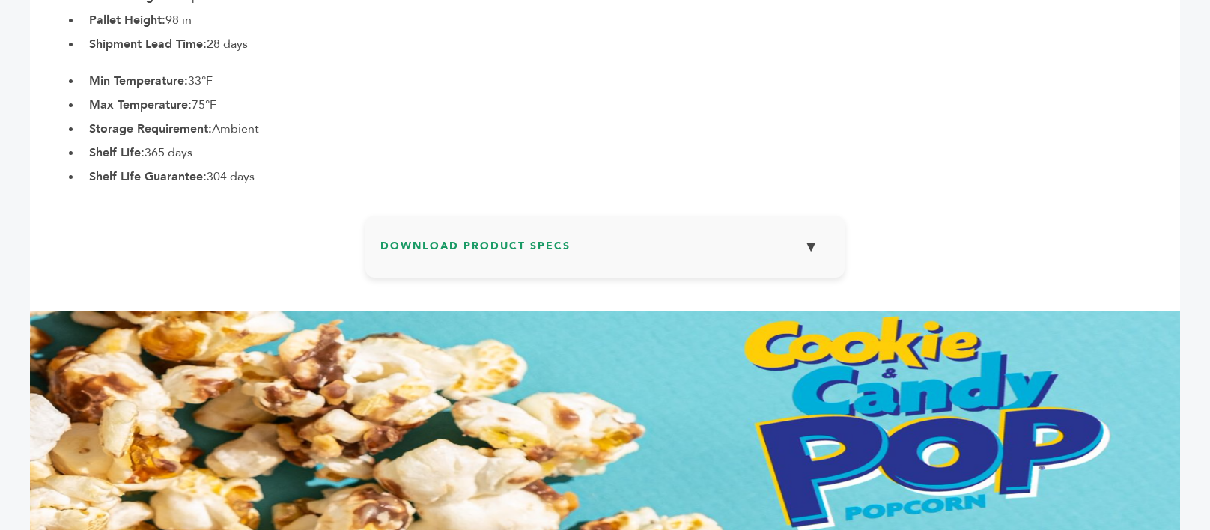
scroll to position [938, 0]
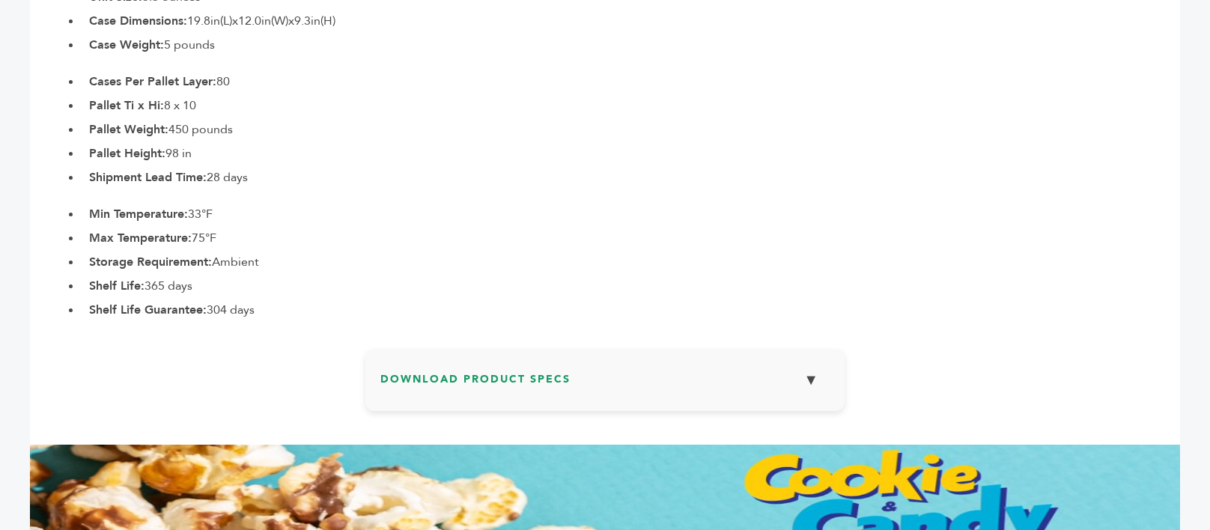
click at [600, 383] on h3 "Download Product Specs ▼" at bounding box center [604, 385] width 449 height 43
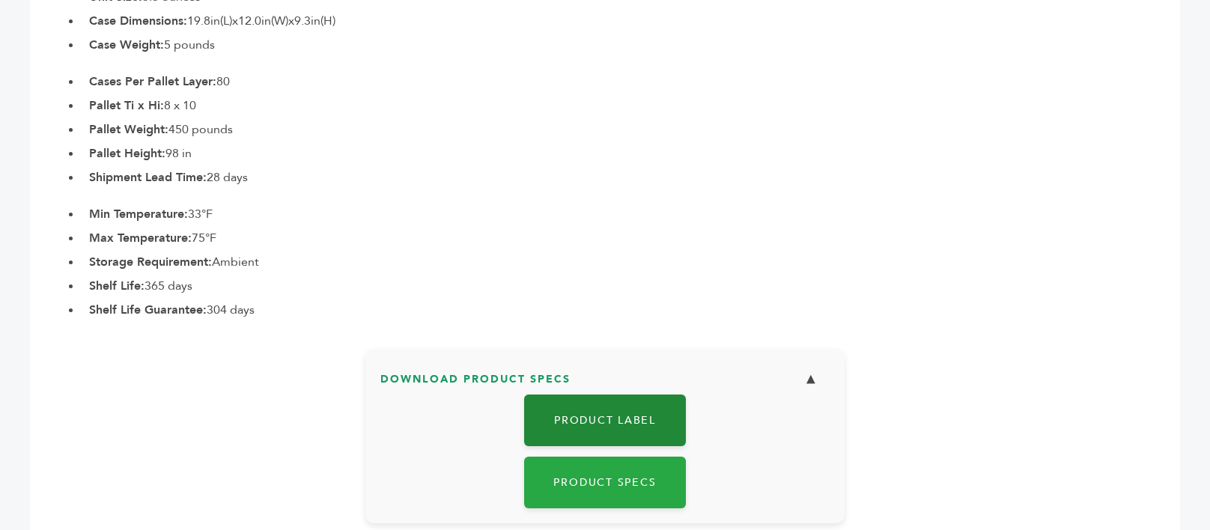
click at [604, 408] on link "Product Label" at bounding box center [605, 421] width 162 height 52
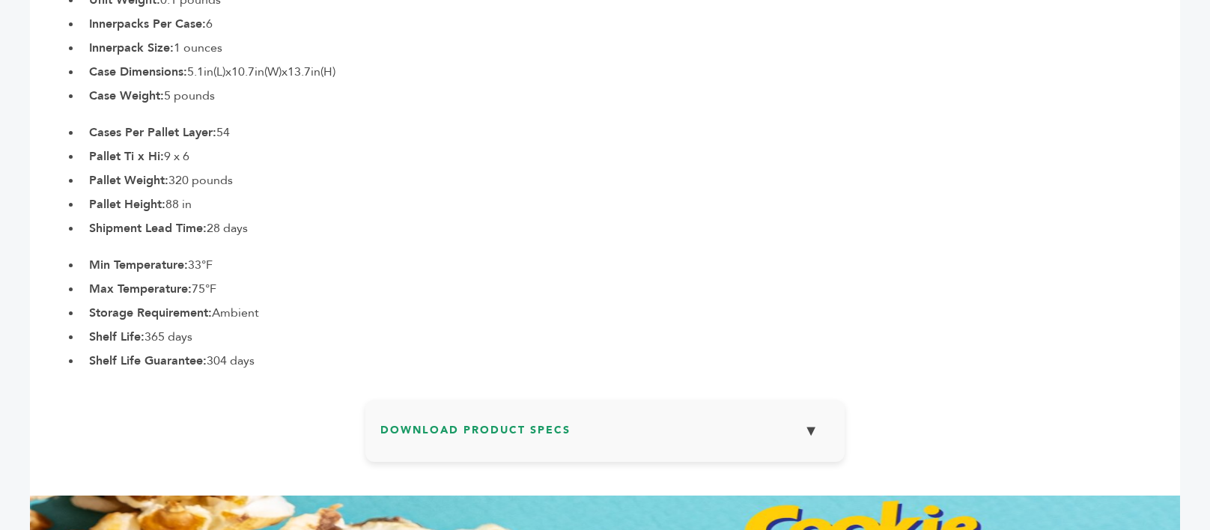
scroll to position [1123, 0]
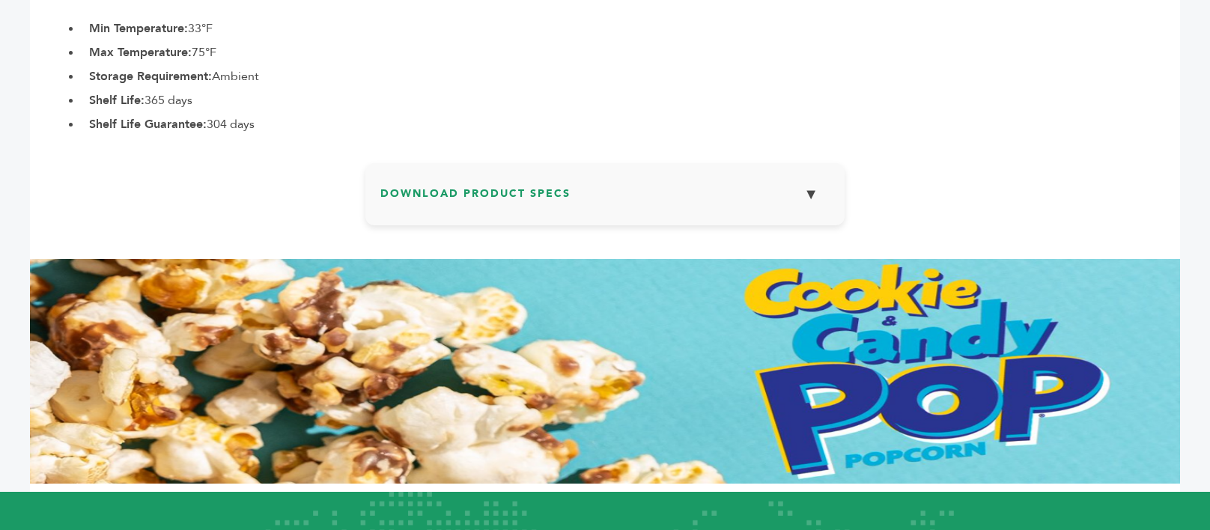
click at [640, 196] on h3 "Download Product Specs ▼" at bounding box center [604, 199] width 449 height 43
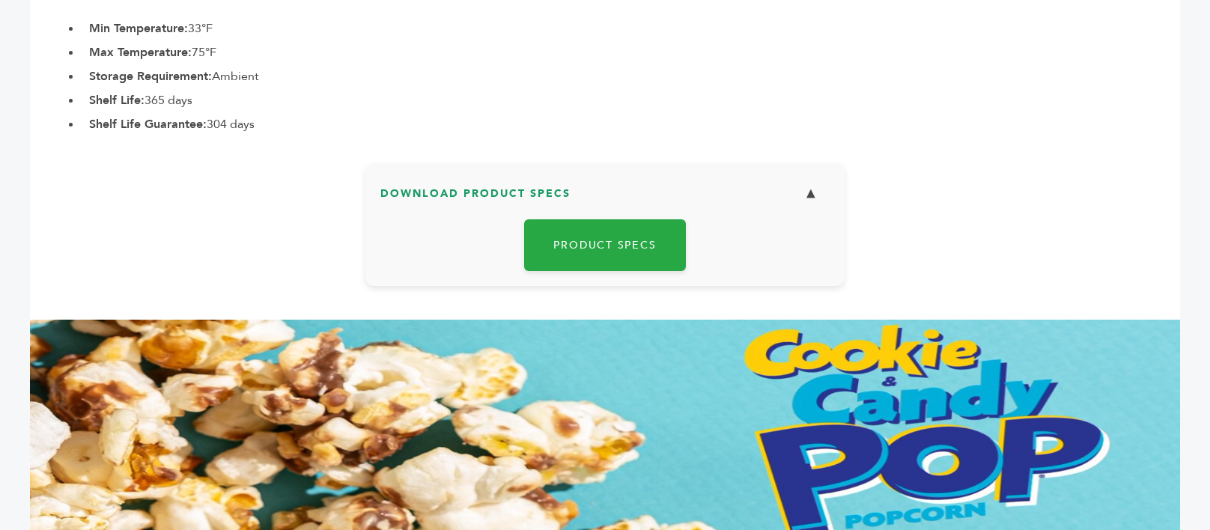
click at [779, 201] on h3 "Download Product Specs ▼" at bounding box center [604, 199] width 449 height 43
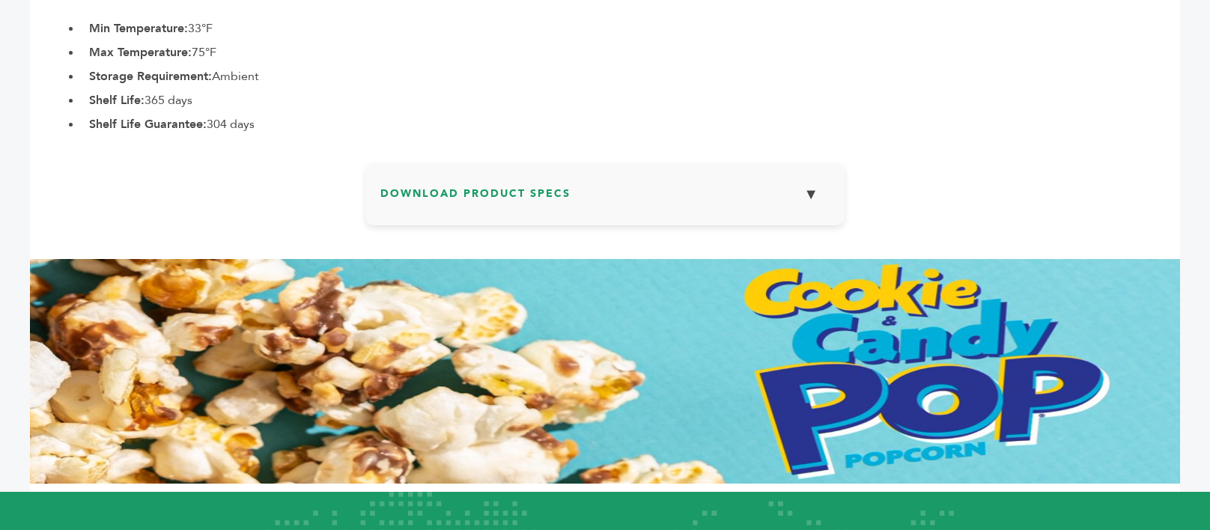
click at [803, 196] on button "▼" at bounding box center [810, 194] width 37 height 32
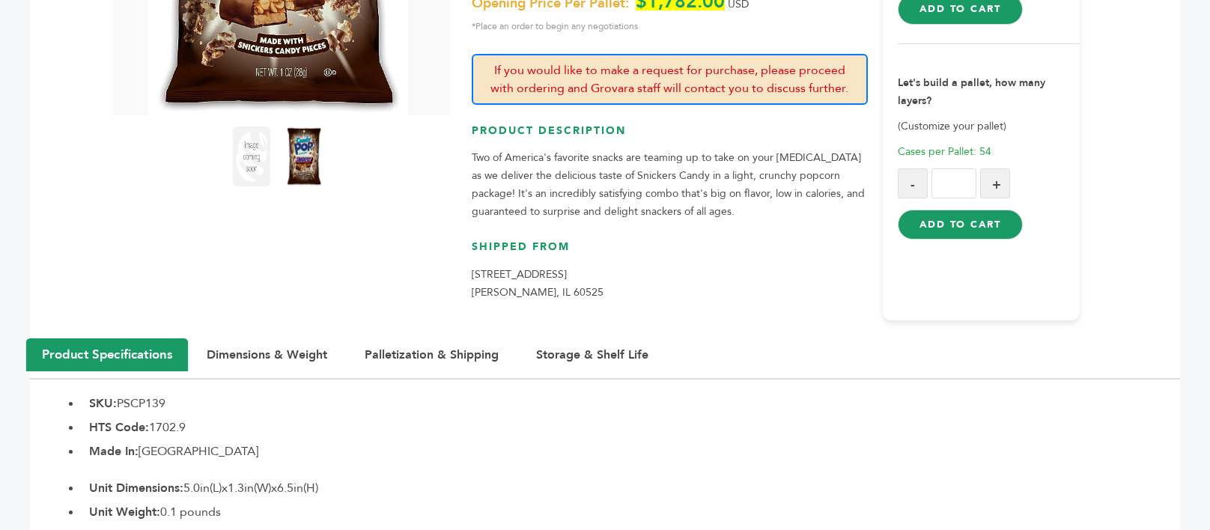
scroll to position [0, 0]
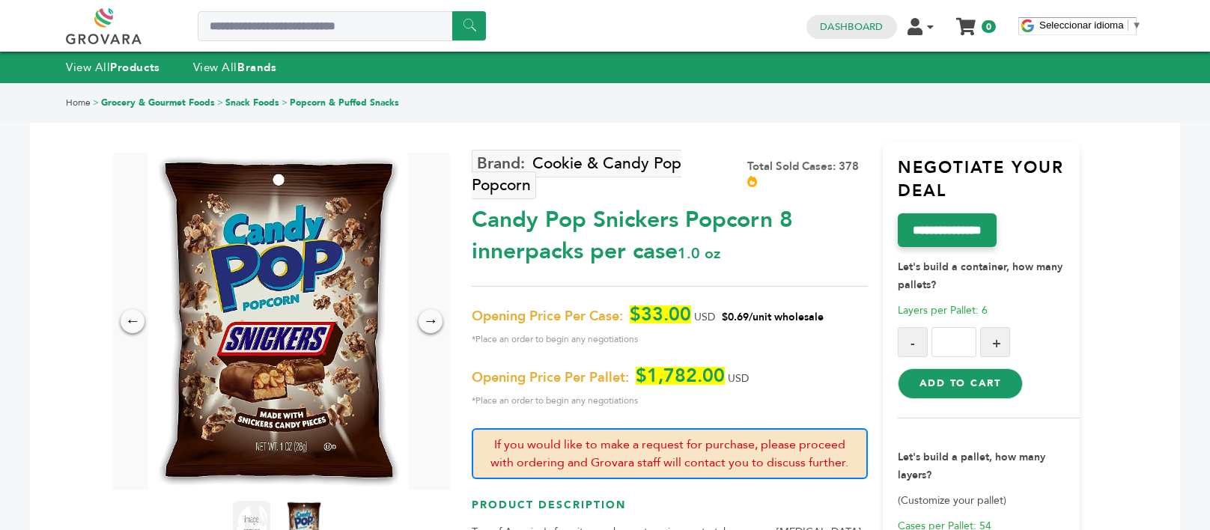
click at [300, 347] on img at bounding box center [278, 321] width 260 height 337
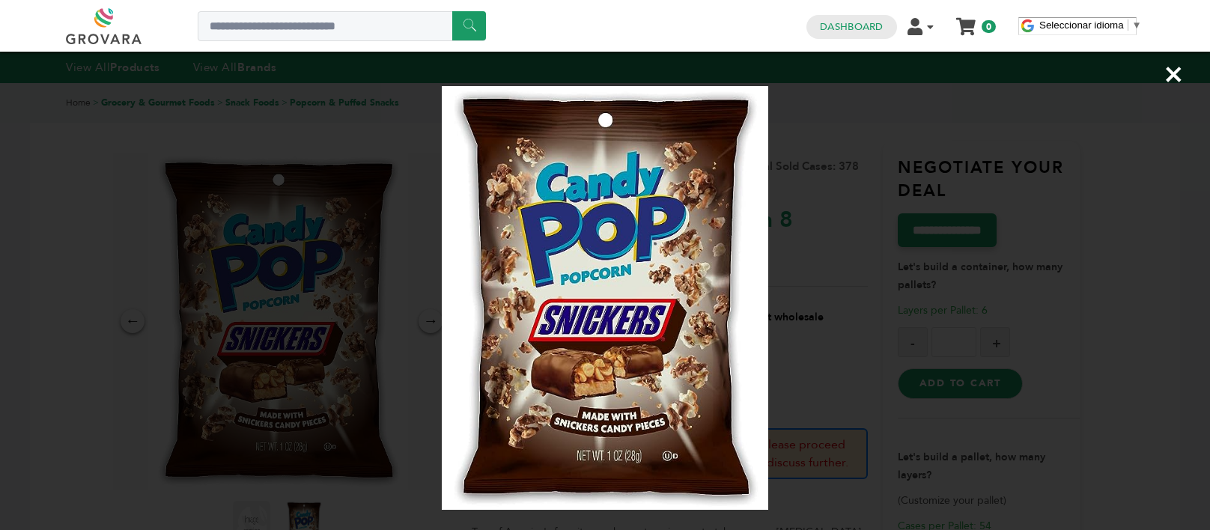
click at [828, 163] on div "×" at bounding box center [605, 265] width 1210 height 530
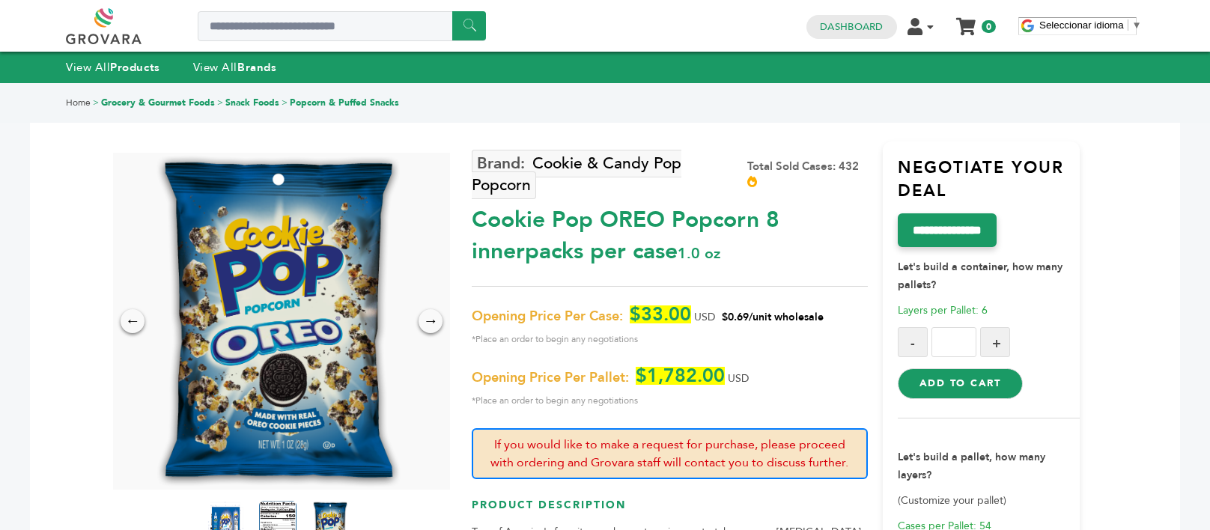
click at [300, 304] on img at bounding box center [278, 321] width 260 height 337
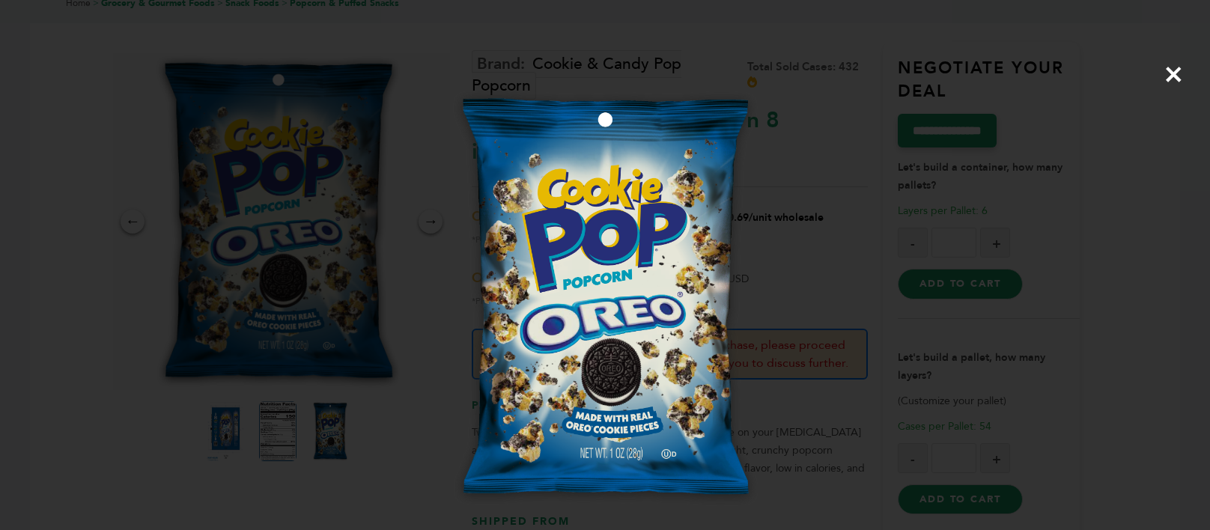
scroll to position [150, 0]
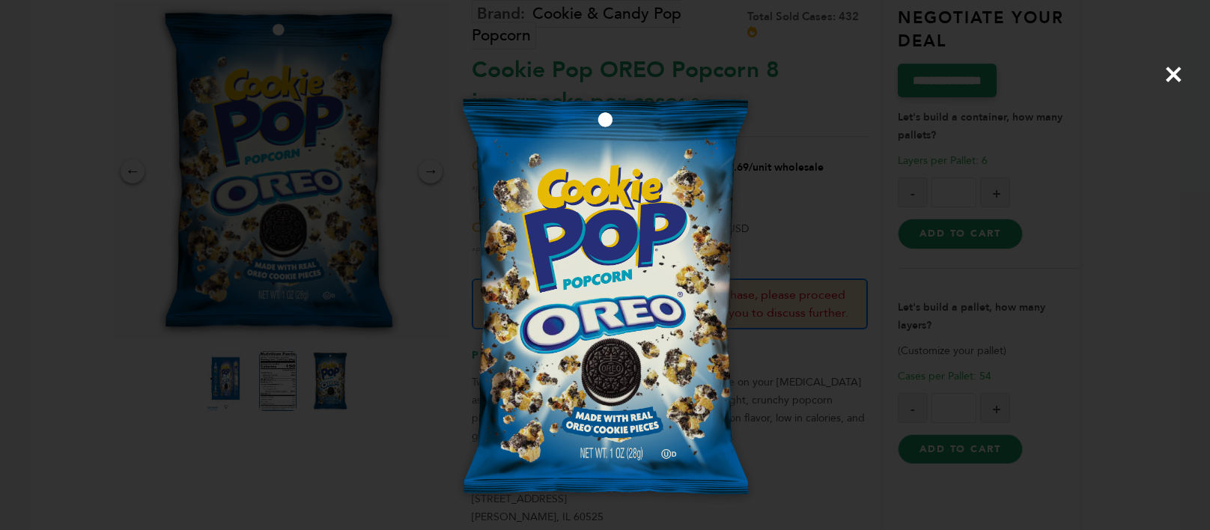
click at [1177, 75] on span "×" at bounding box center [1174, 74] width 20 height 42
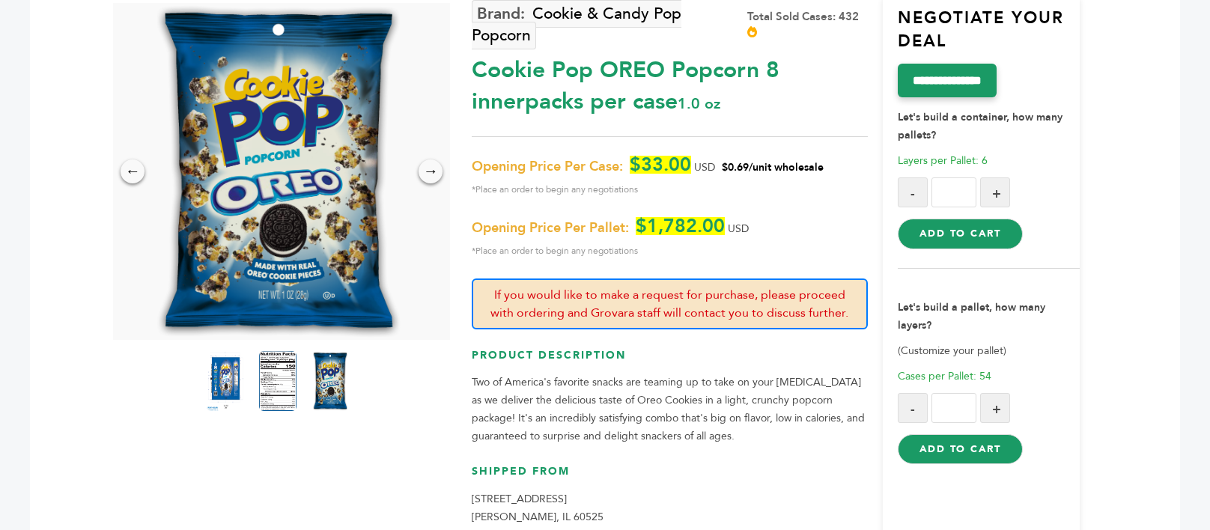
click at [297, 168] on img at bounding box center [278, 171] width 260 height 337
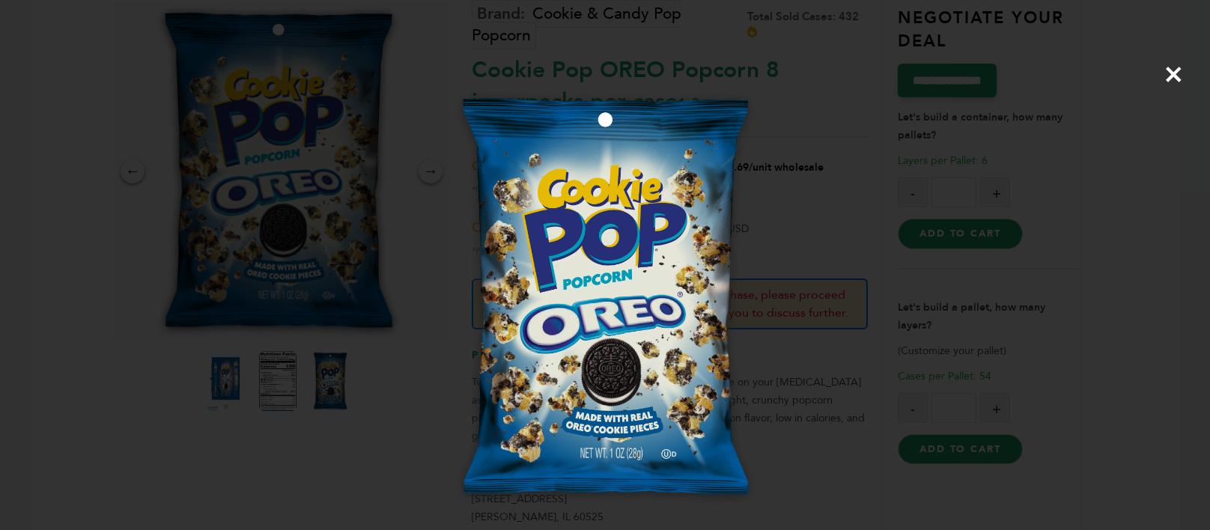
click at [702, 140] on div "×" at bounding box center [605, 265] width 1210 height 530
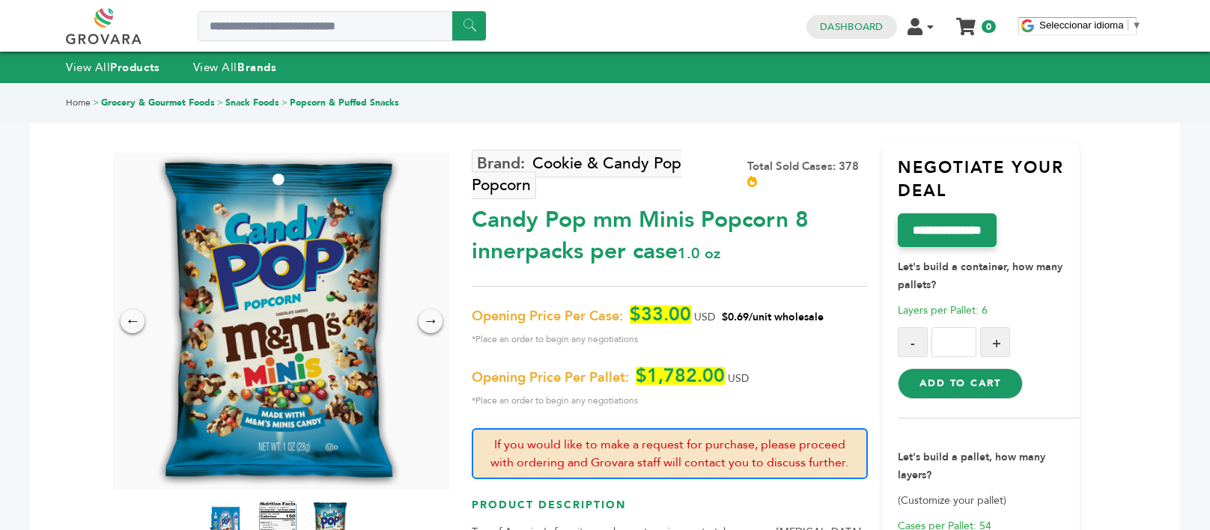
click at [304, 312] on img at bounding box center [278, 321] width 260 height 337
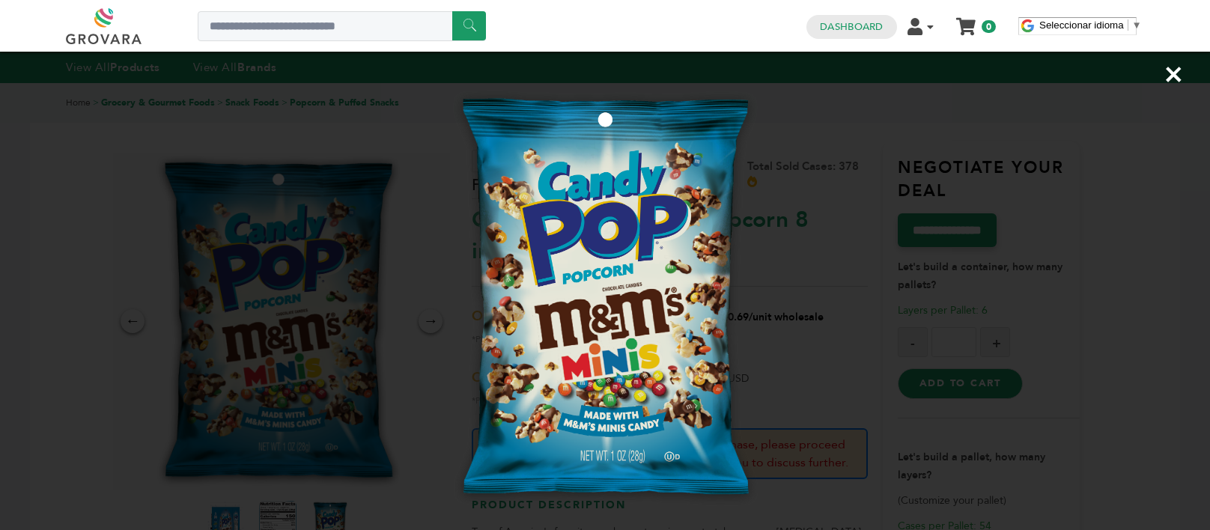
click at [646, 169] on div "×" at bounding box center [605, 265] width 1210 height 530
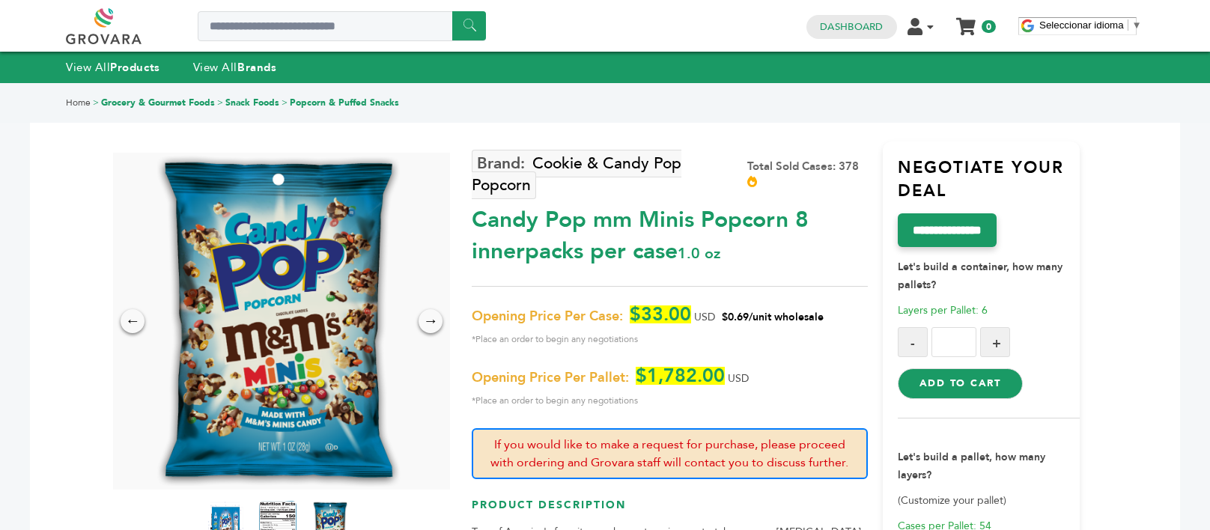
click at [252, 346] on img at bounding box center [278, 321] width 260 height 337
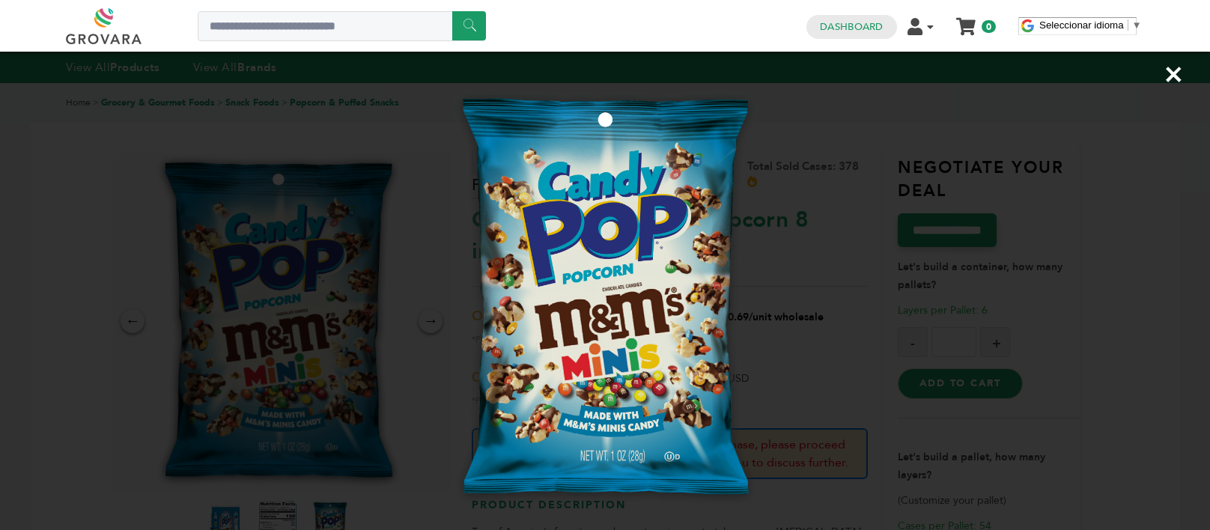
click at [1168, 82] on span "×" at bounding box center [1174, 74] width 20 height 42
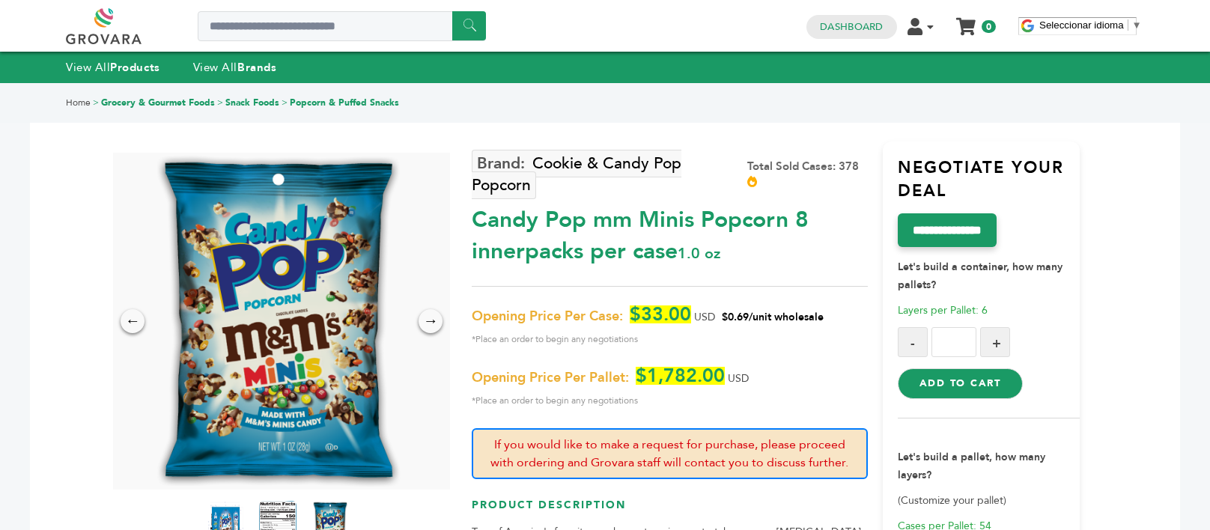
click at [309, 302] on img at bounding box center [278, 321] width 260 height 337
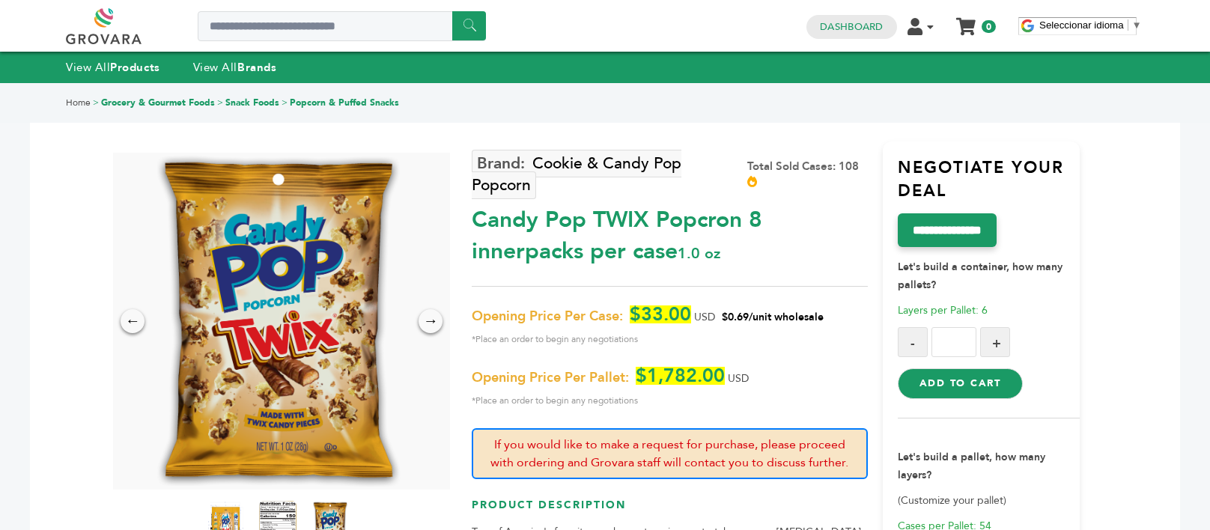
click at [298, 315] on img at bounding box center [278, 321] width 260 height 337
